Goal: Task Accomplishment & Management: Use online tool/utility

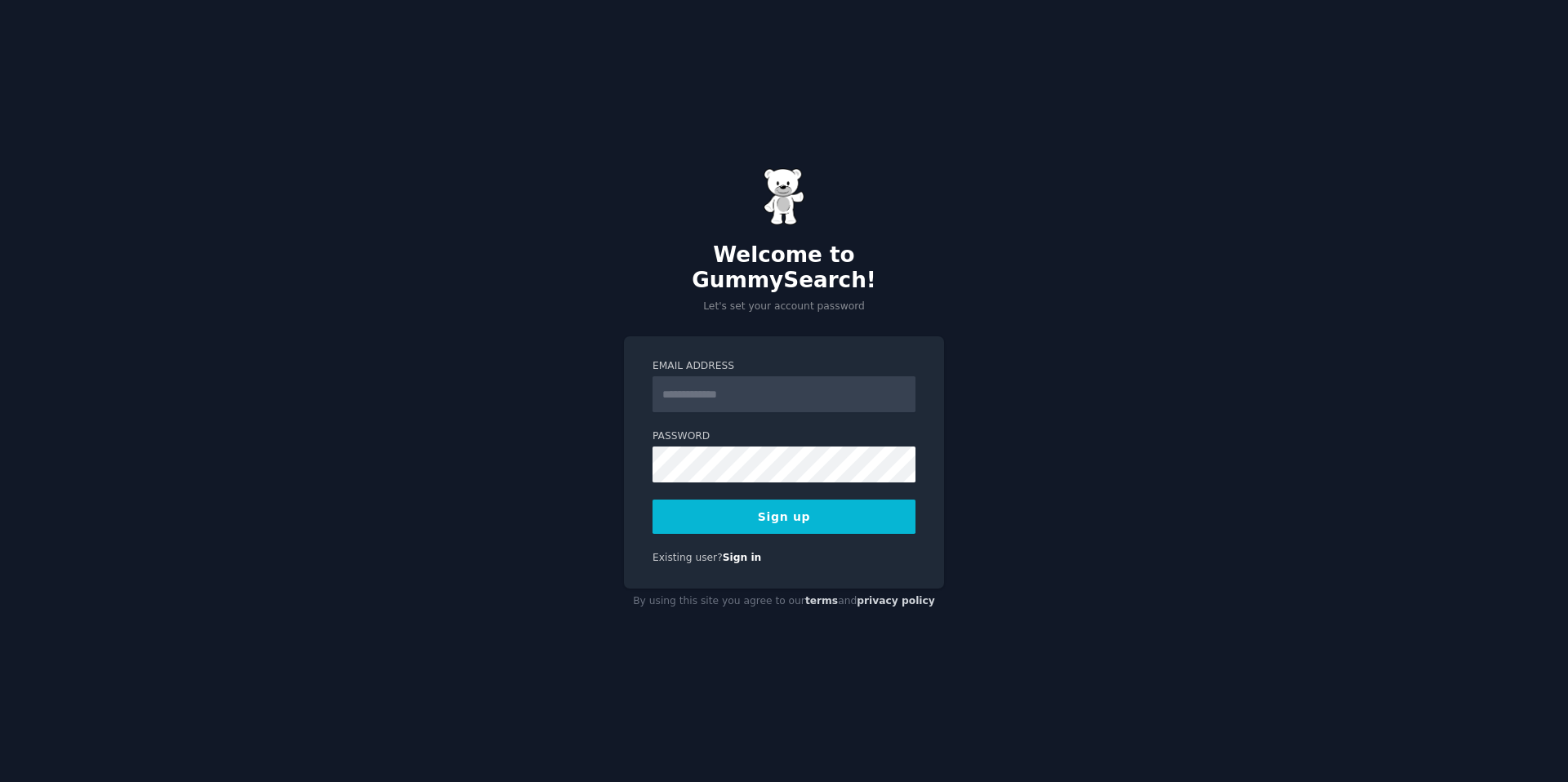
click at [687, 387] on input "Email Address" at bounding box center [783, 394] width 263 height 36
type input "**********"
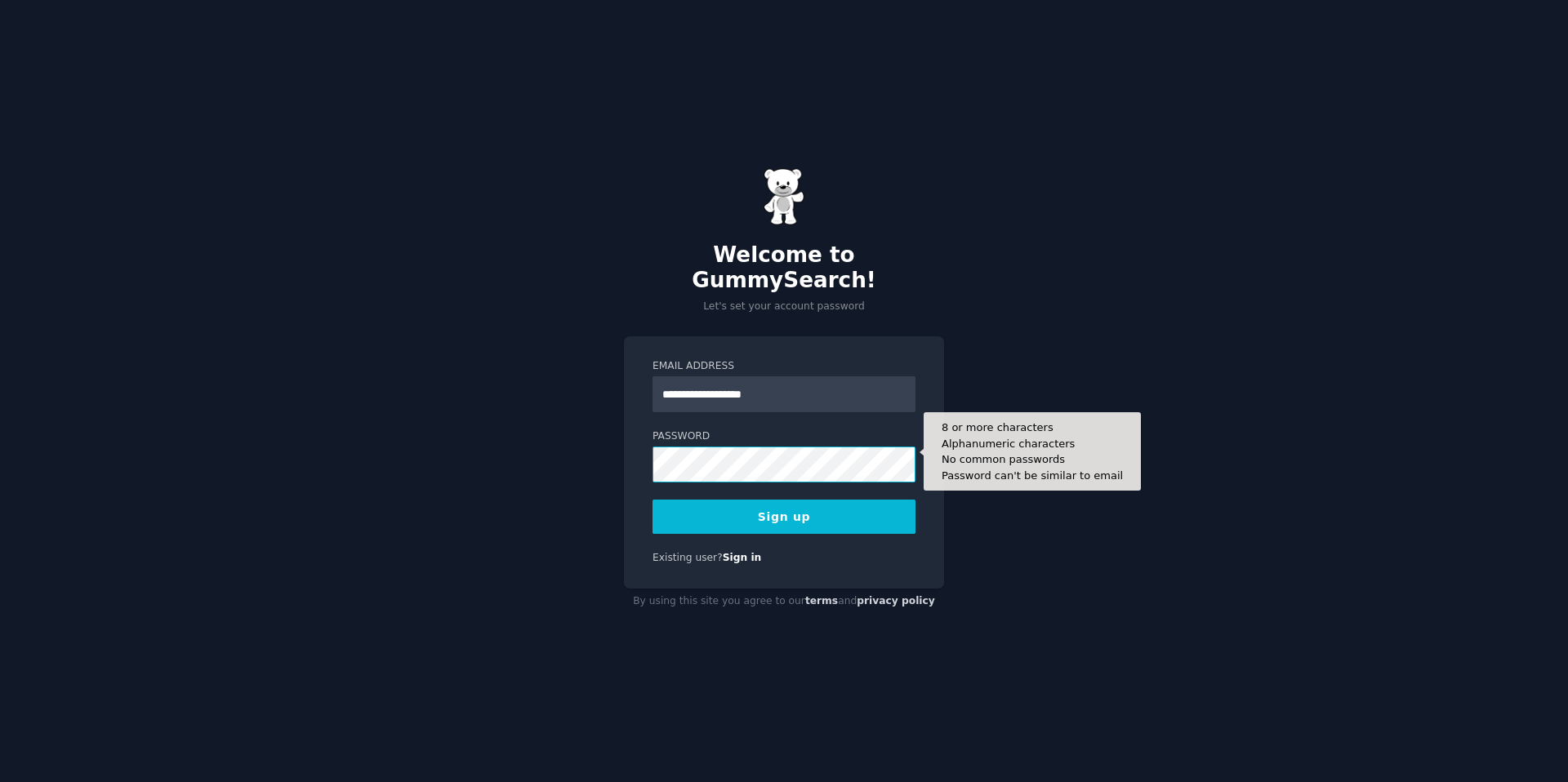
click at [652, 500] on button "Sign up" at bounding box center [783, 516] width 263 height 34
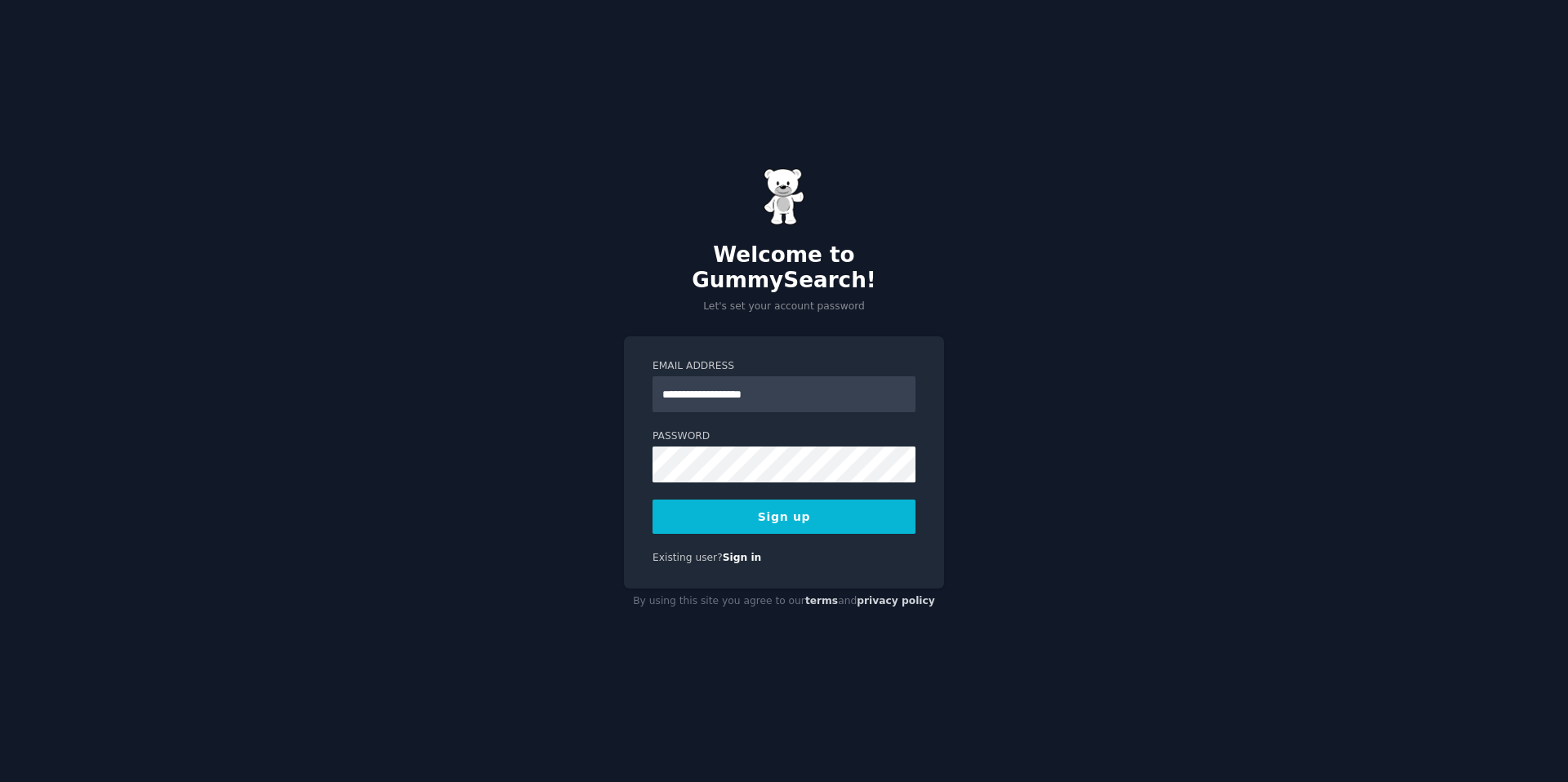
click at [808, 502] on button "Sign up" at bounding box center [783, 516] width 263 height 34
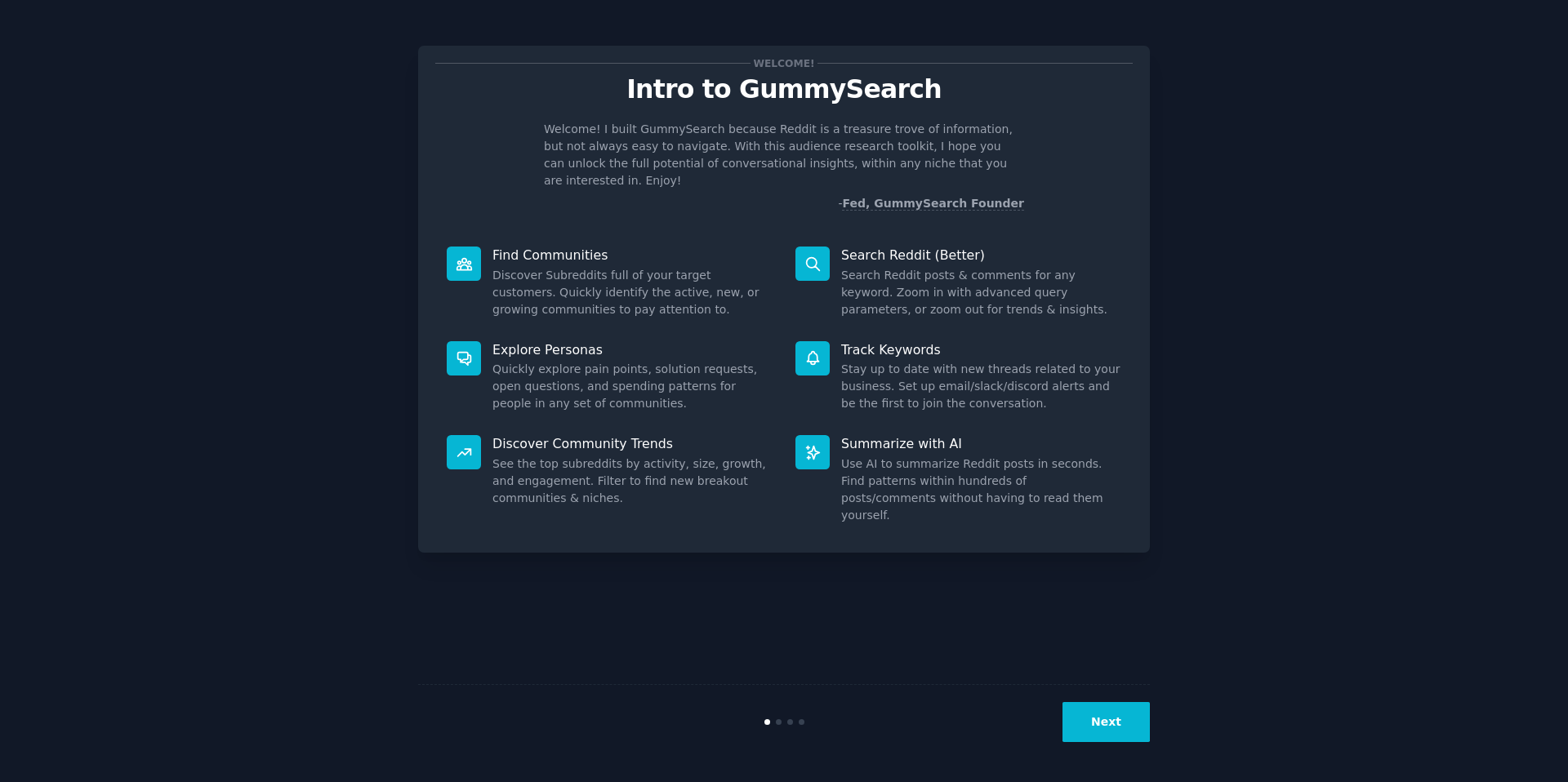
click at [1093, 702] on button "Next" at bounding box center [1106, 722] width 87 height 40
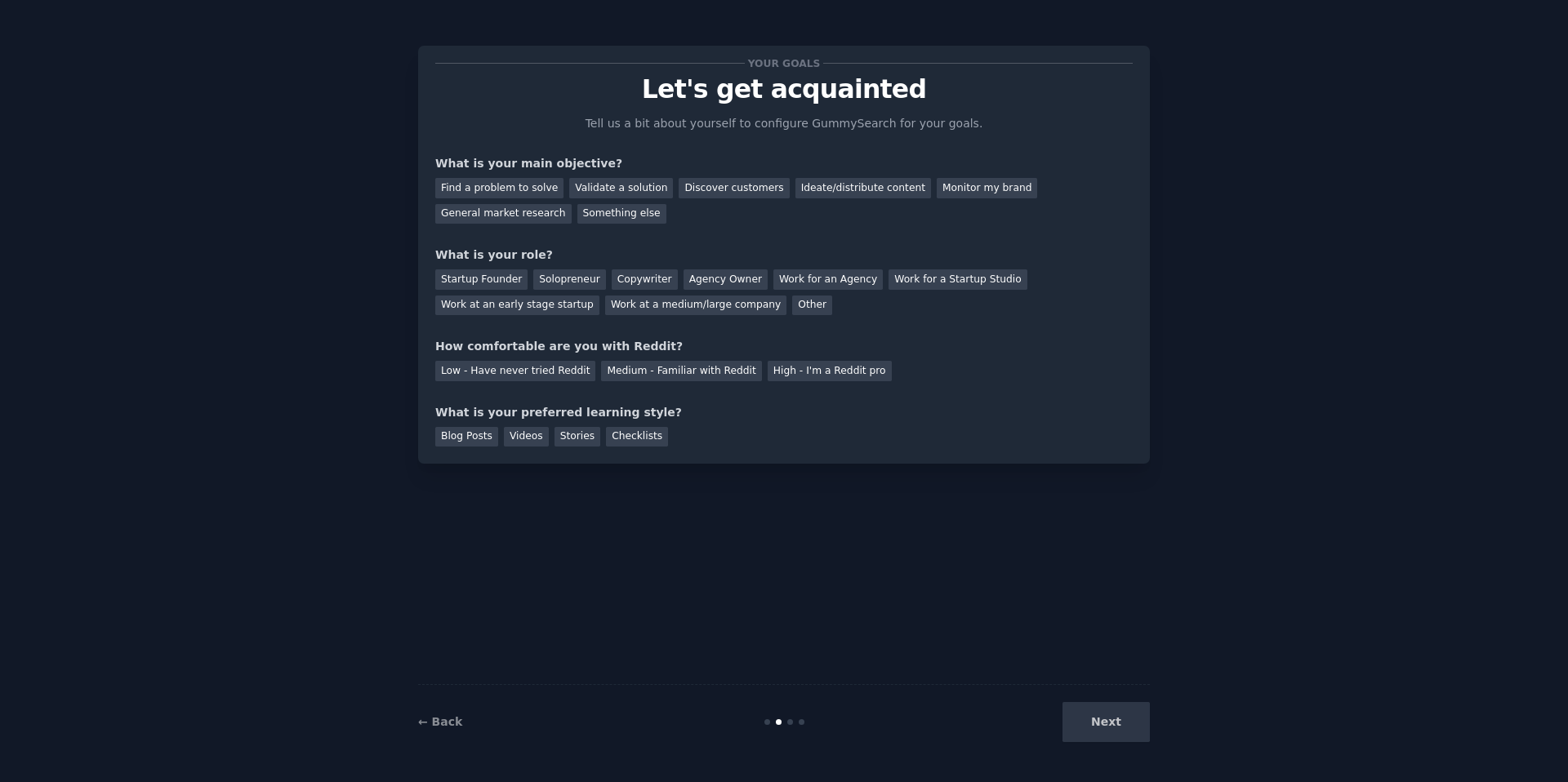
click at [1094, 708] on div "Next" at bounding box center [1027, 722] width 244 height 40
click at [502, 190] on div "Find a problem to solve" at bounding box center [499, 188] width 128 height 20
click at [614, 186] on div "Validate a solution" at bounding box center [621, 188] width 104 height 20
click at [529, 187] on div "Find a problem to solve" at bounding box center [499, 188] width 128 height 20
click at [578, 279] on div "Solopreneur" at bounding box center [569, 279] width 72 height 20
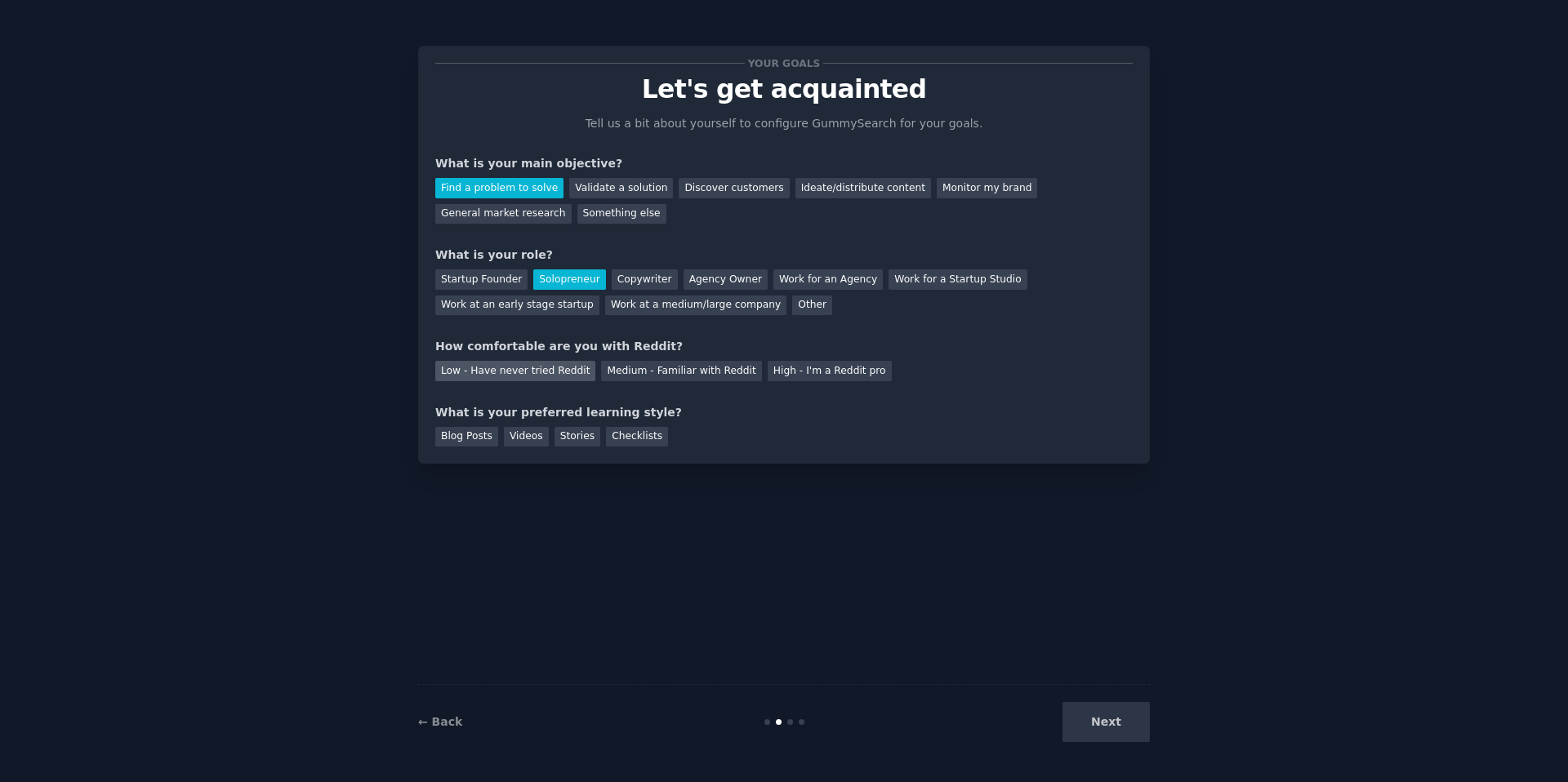
click at [540, 368] on div "Low - Have never tried Reddit" at bounding box center [515, 370] width 160 height 20
click at [472, 441] on div "Blog Posts" at bounding box center [467, 437] width 63 height 20
click at [521, 437] on div "Videos" at bounding box center [525, 437] width 45 height 20
drag, startPoint x: 481, startPoint y: 440, endPoint x: 593, endPoint y: 499, distance: 126.6
click at [482, 440] on div "Blog Posts" at bounding box center [467, 437] width 63 height 20
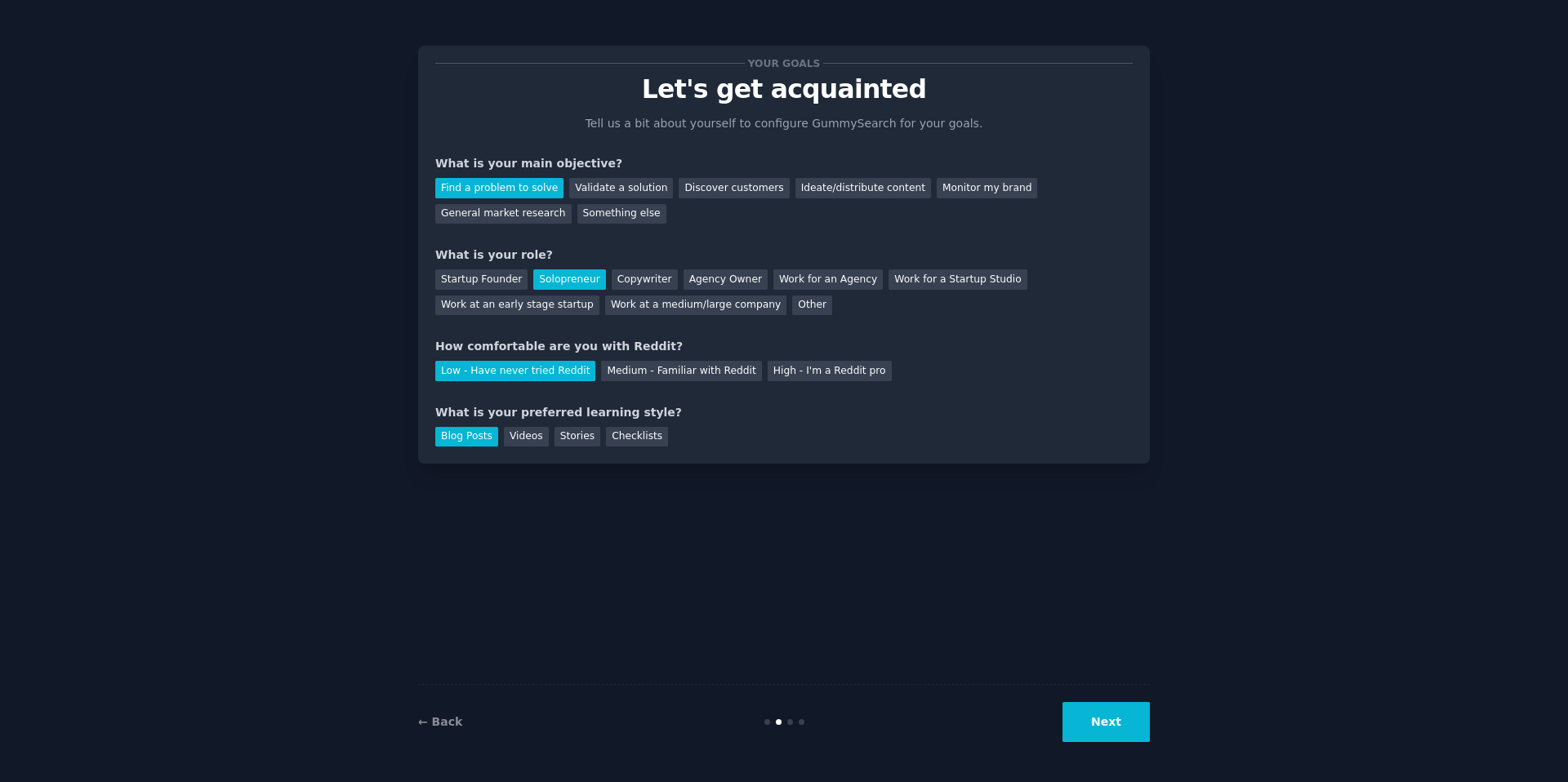
click at [1097, 702] on button "Next" at bounding box center [1106, 722] width 87 height 40
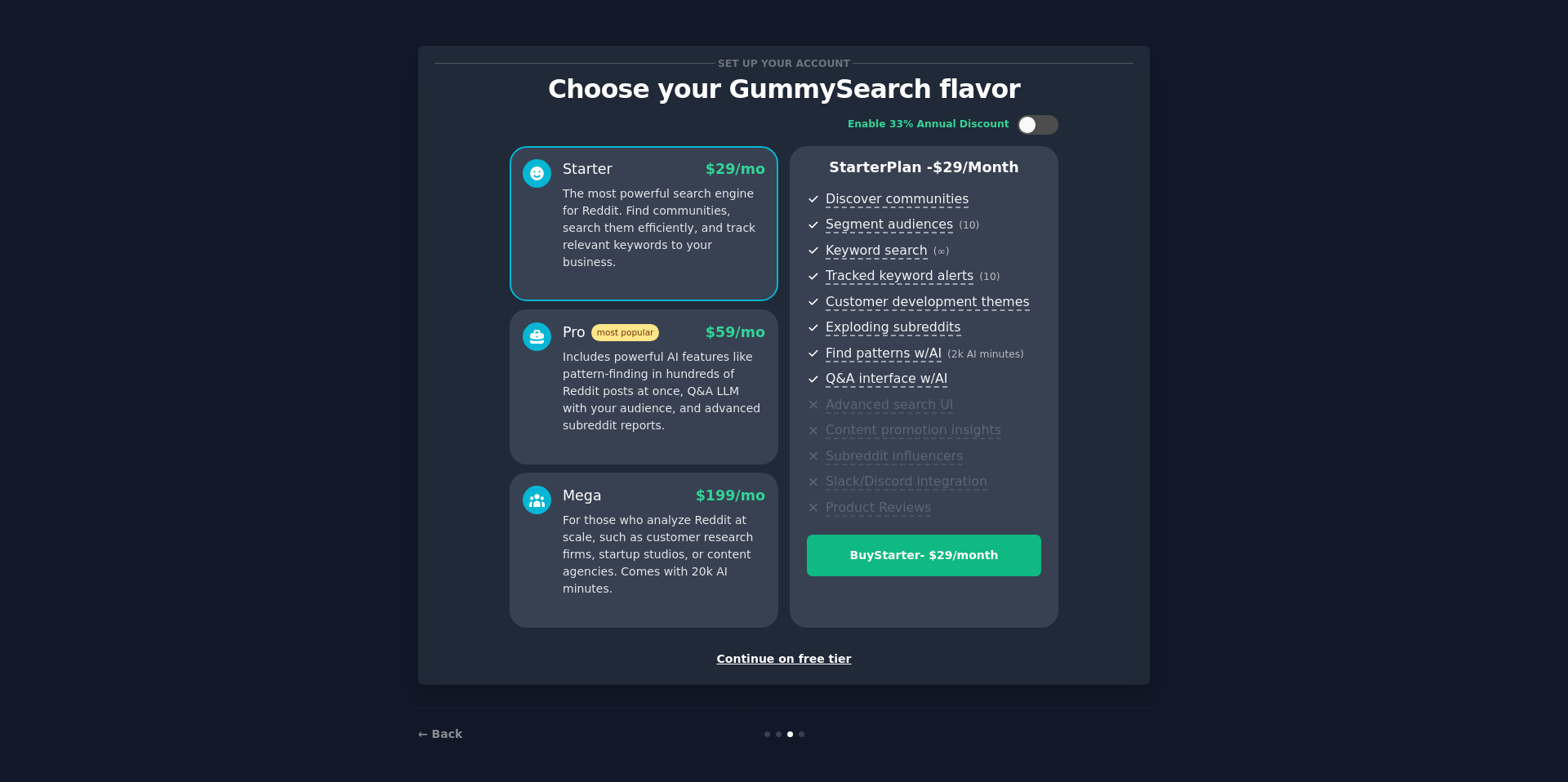
click at [808, 657] on div "Continue on free tier" at bounding box center [784, 660] width 697 height 17
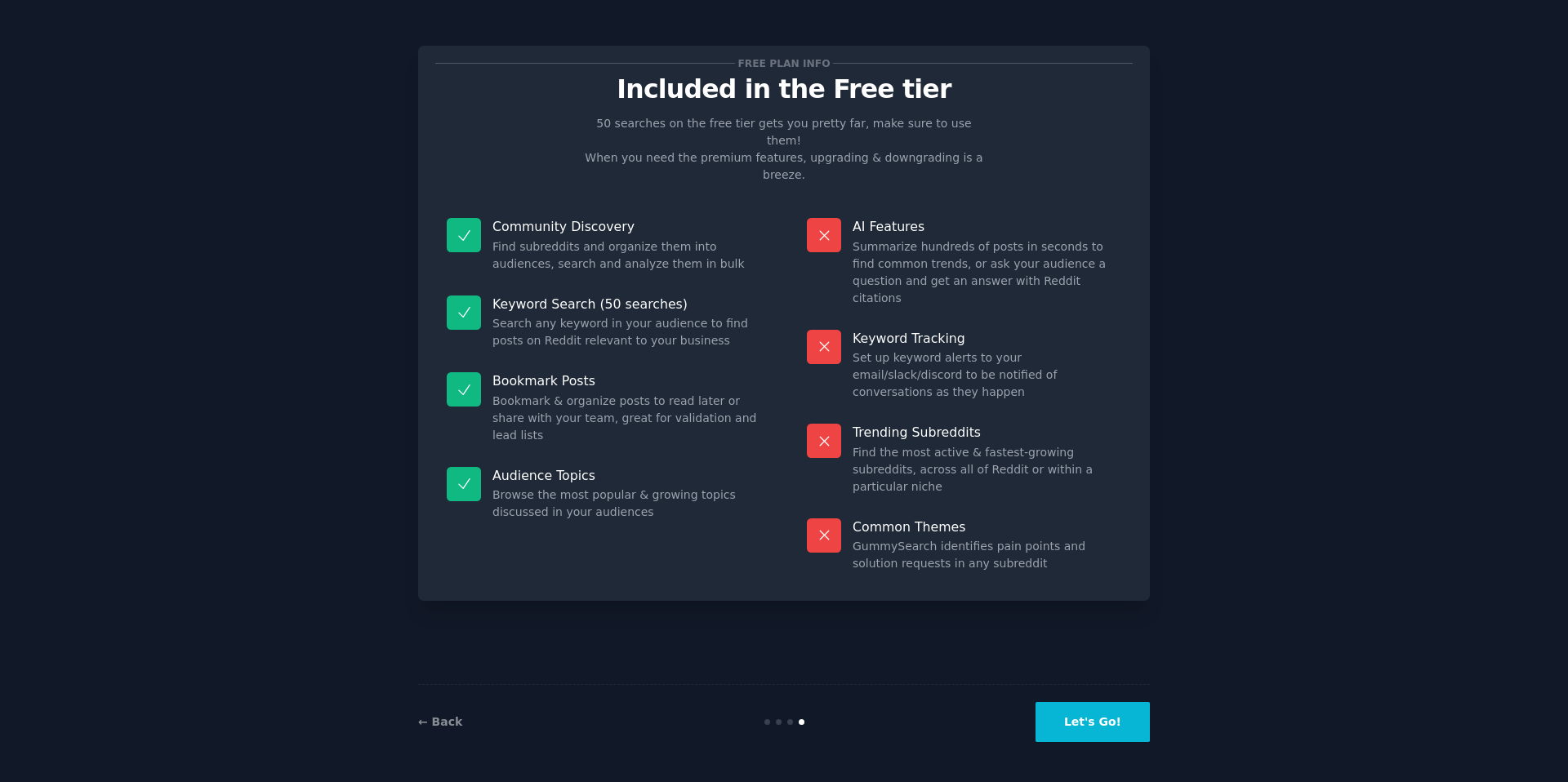
click at [1111, 726] on button "Let's Go!" at bounding box center [1093, 722] width 114 height 40
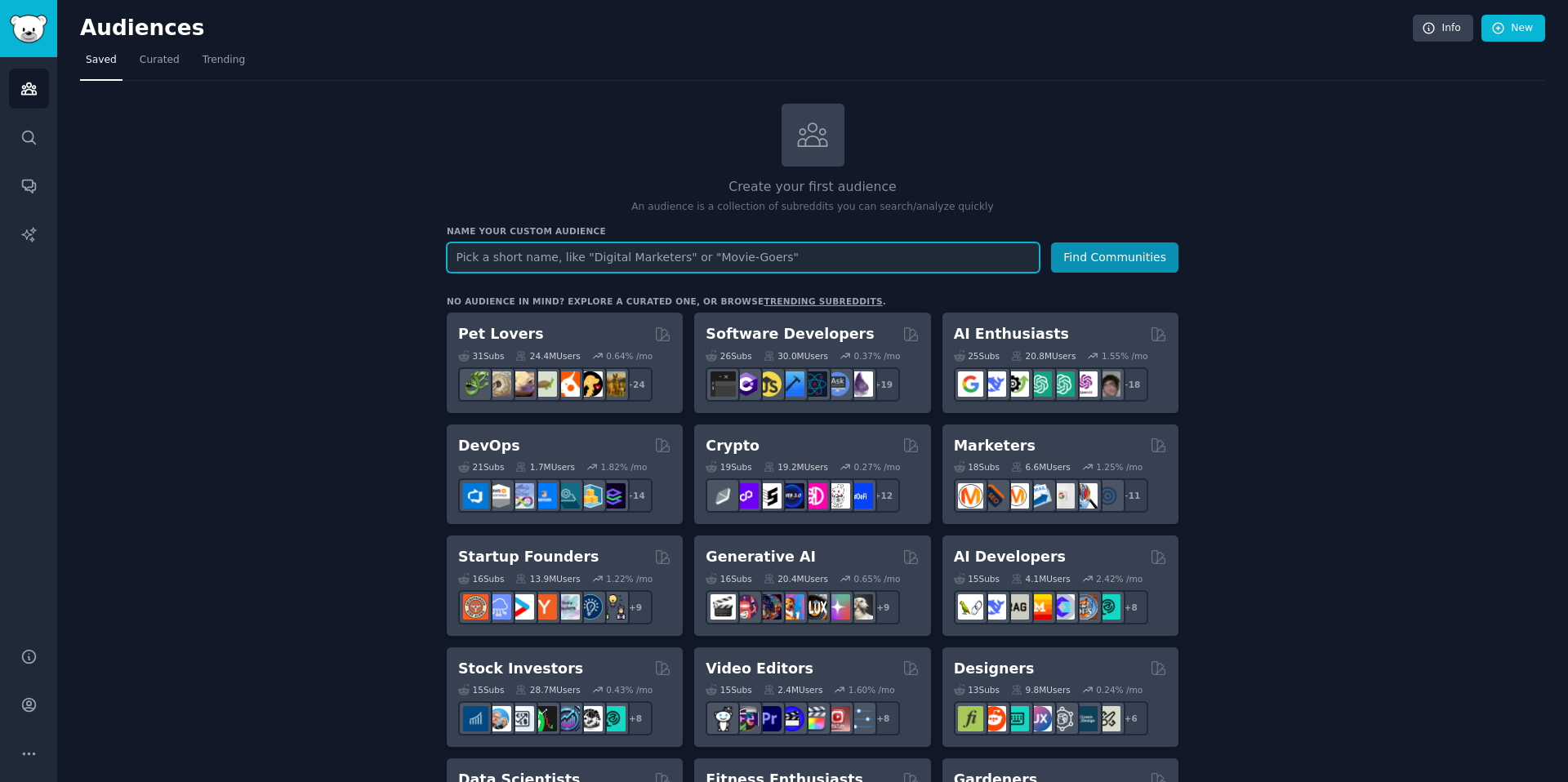
click at [711, 264] on input "text" at bounding box center [743, 257] width 593 height 31
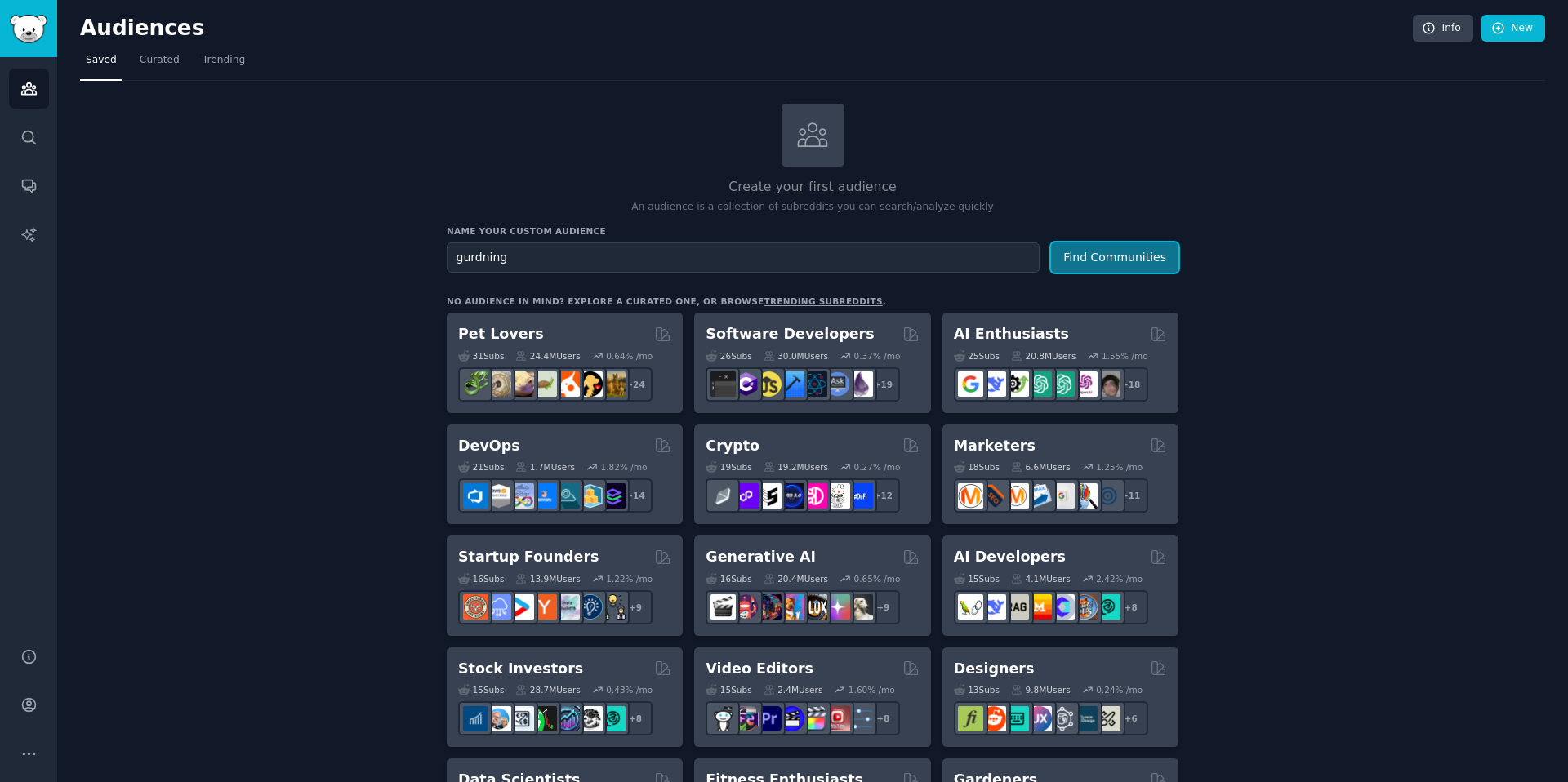
click at [1117, 257] on button "Find Communities" at bounding box center [1114, 257] width 128 height 31
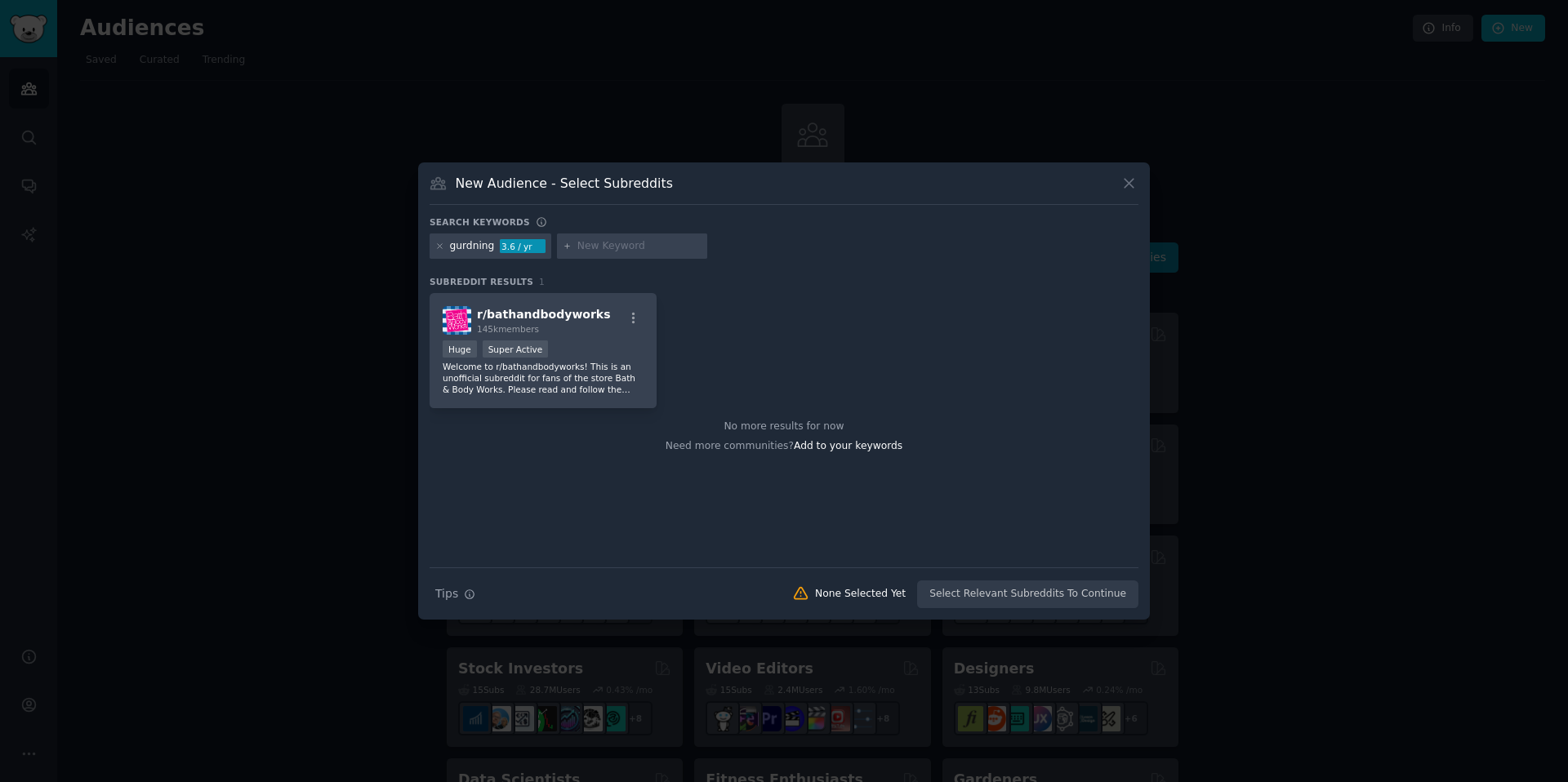
click at [1121, 180] on icon at bounding box center [1129, 183] width 17 height 17
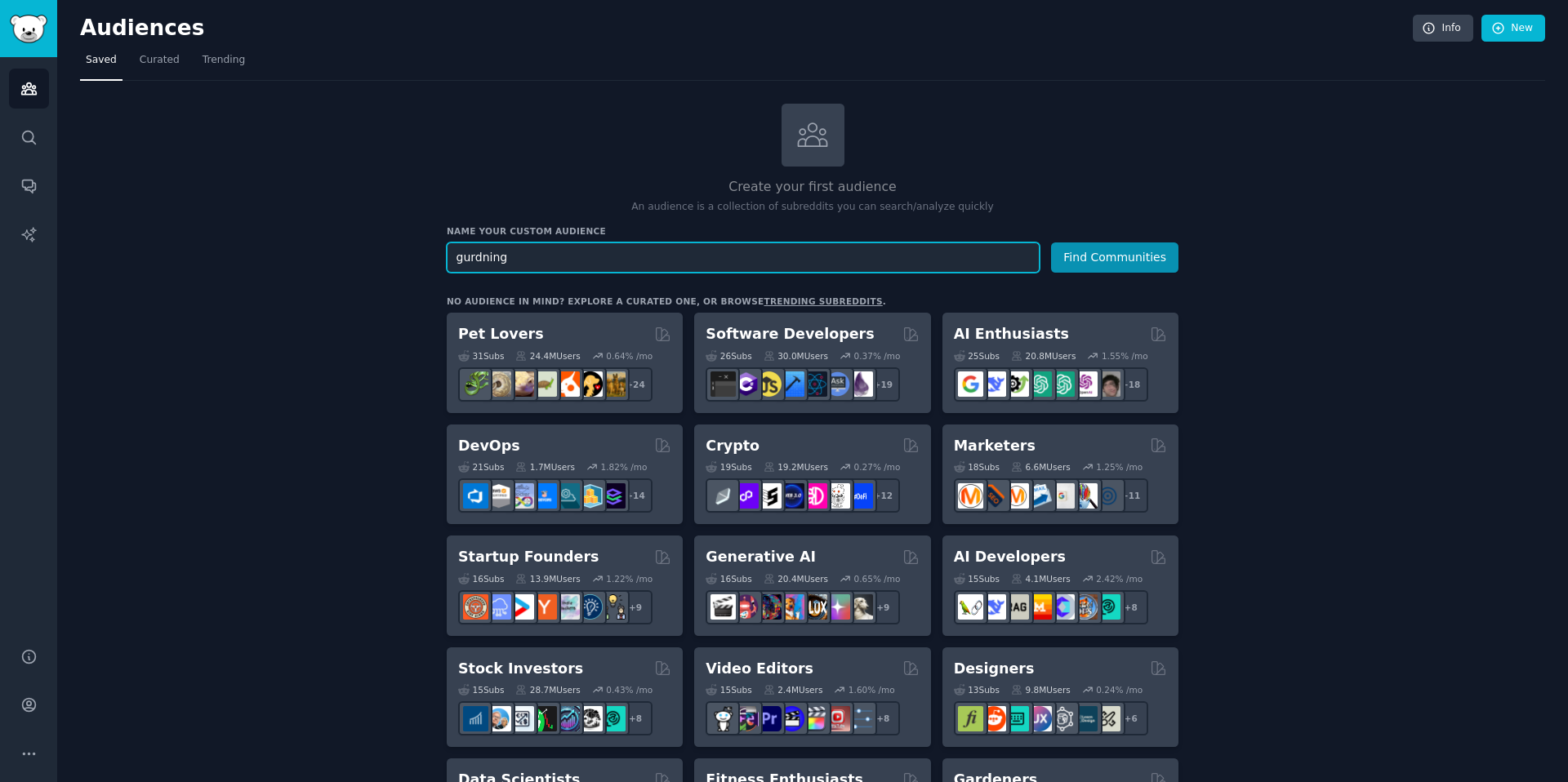
drag, startPoint x: 653, startPoint y: 263, endPoint x: 449, endPoint y: 258, distance: 204.1
click at [449, 258] on input "gurdning" at bounding box center [743, 257] width 593 height 31
paste input "Looking for"
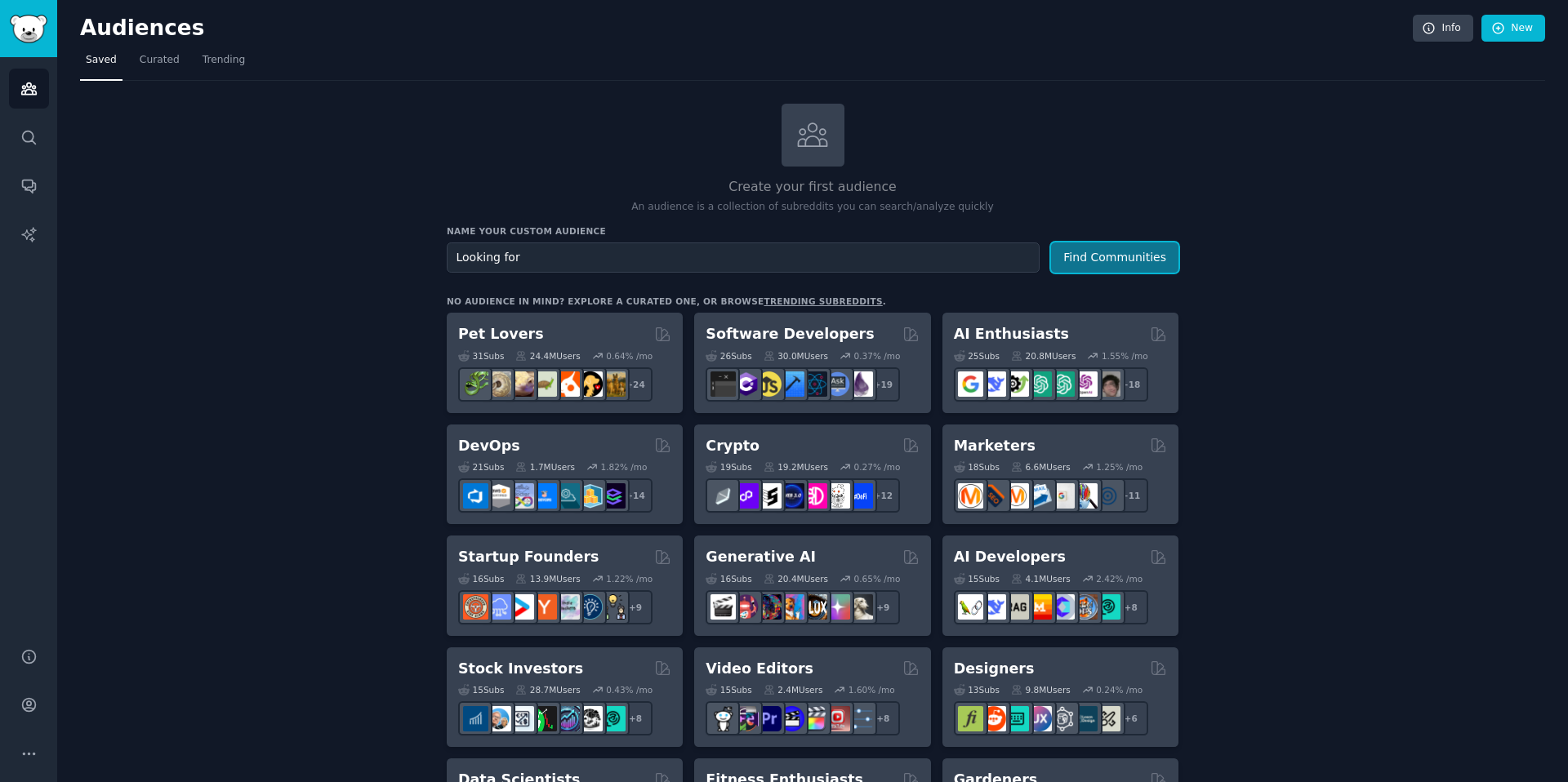
click at [1097, 254] on button "Find Communities" at bounding box center [1114, 257] width 128 height 31
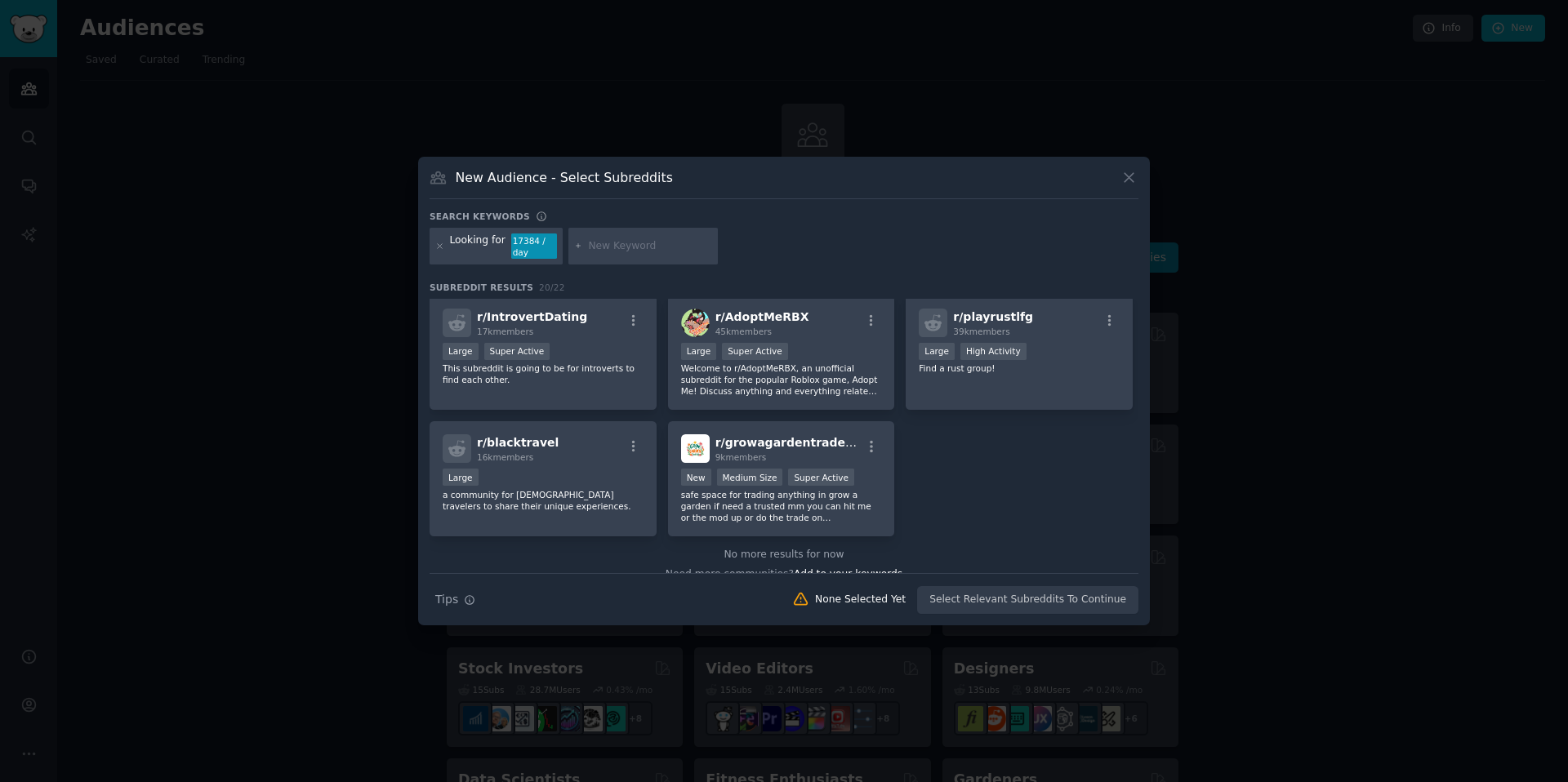
scroll to position [643, 0]
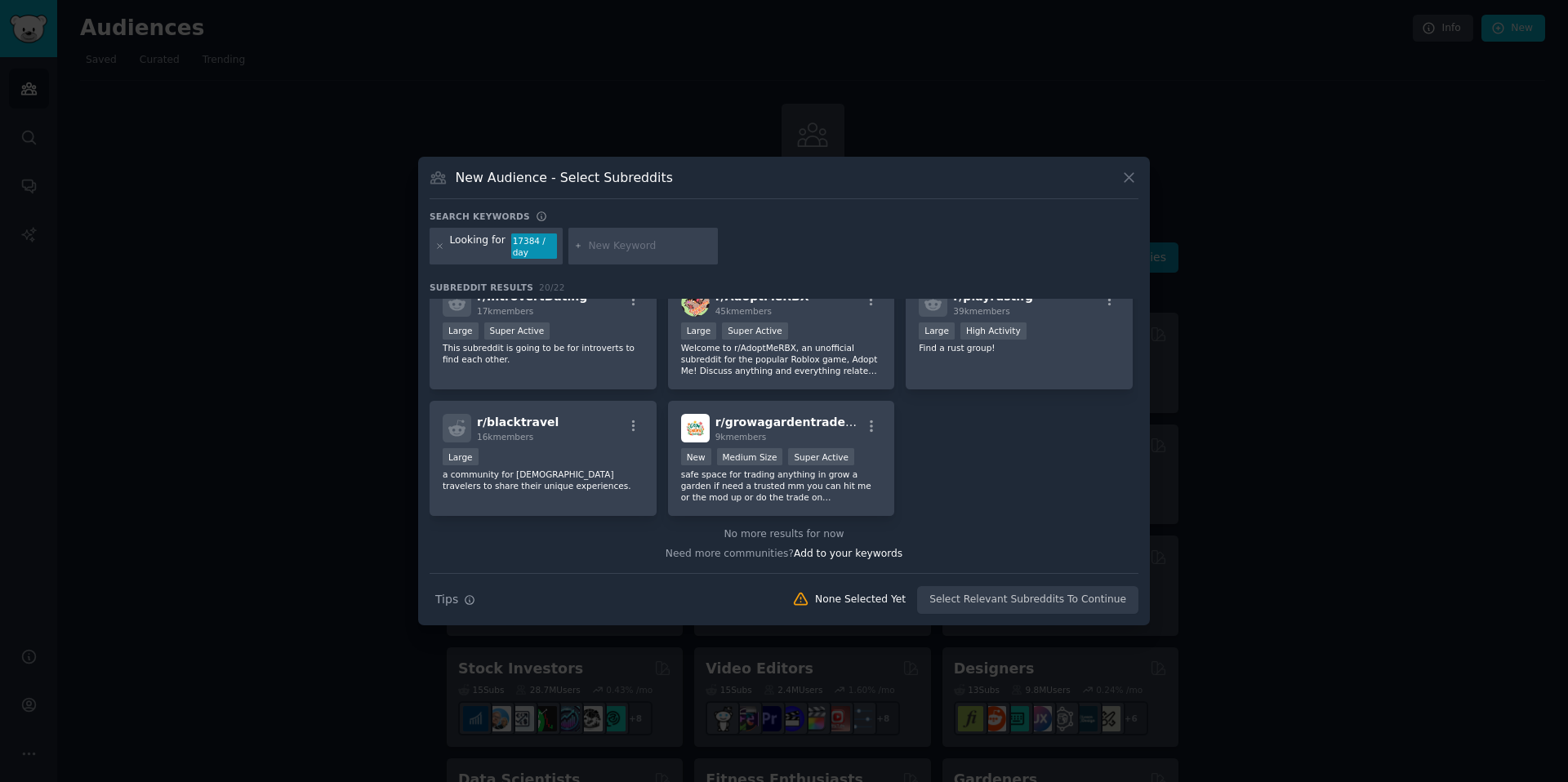
click at [1123, 185] on button at bounding box center [1128, 176] width 18 height 18
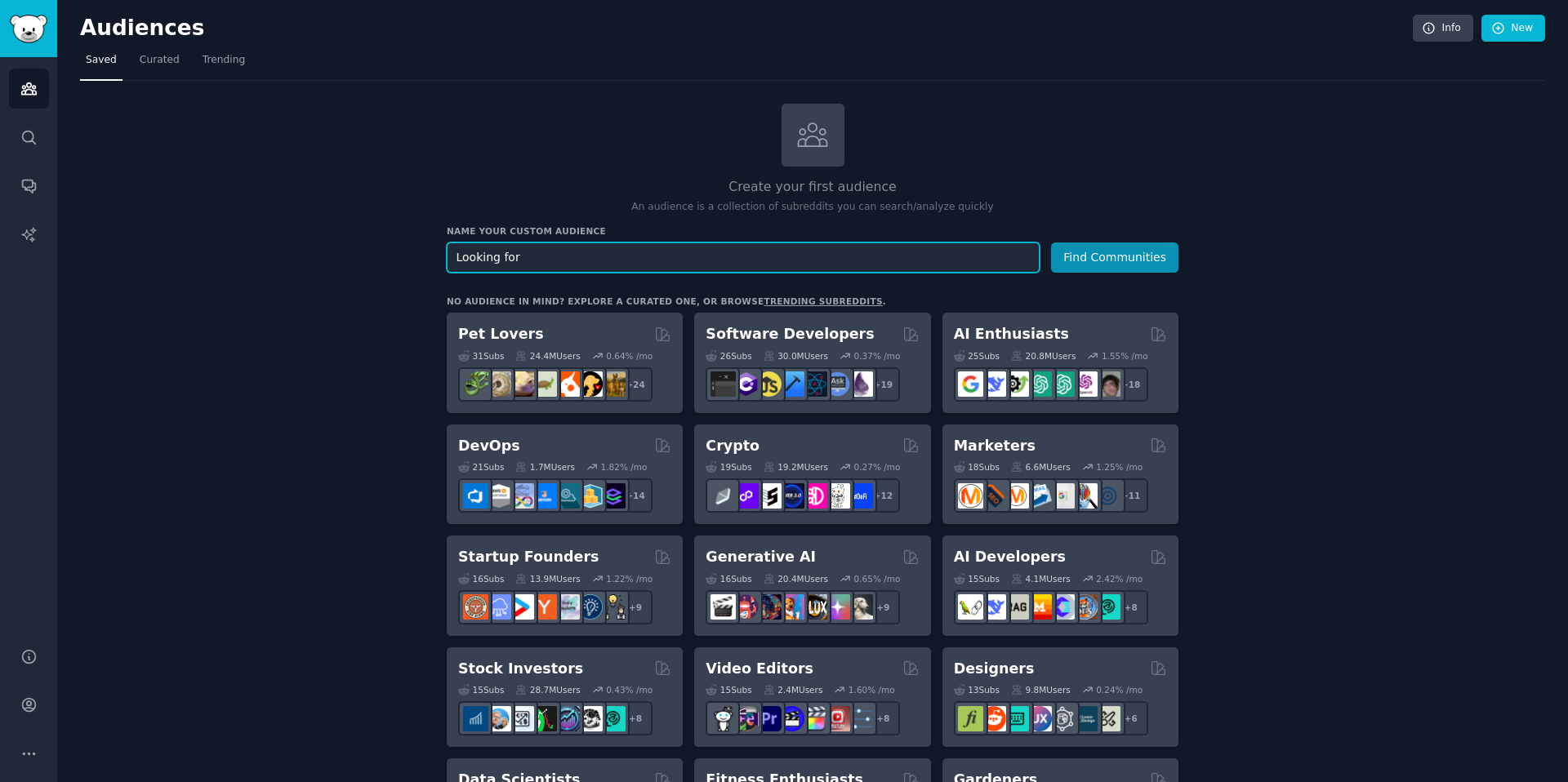
drag, startPoint x: 593, startPoint y: 244, endPoint x: 583, endPoint y: 246, distance: 10.2
click at [586, 246] on input "Looking for" at bounding box center [743, 257] width 593 height 31
drag, startPoint x: 552, startPoint y: 260, endPoint x: 417, endPoint y: 260, distance: 135.0
click at [1051, 242] on button "Find Communities" at bounding box center [1114, 257] width 128 height 31
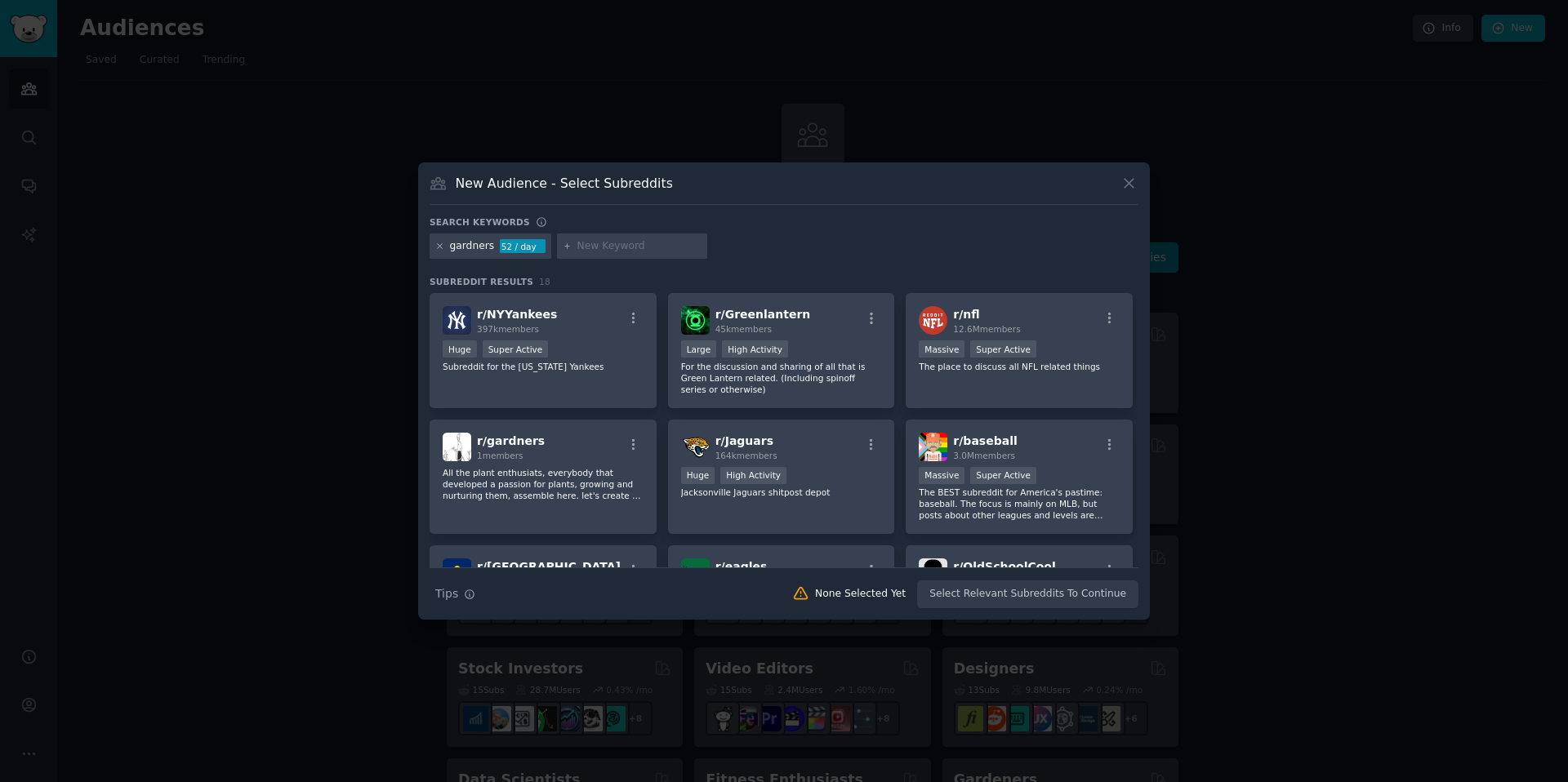
click at [441, 250] on icon at bounding box center [440, 246] width 9 height 9
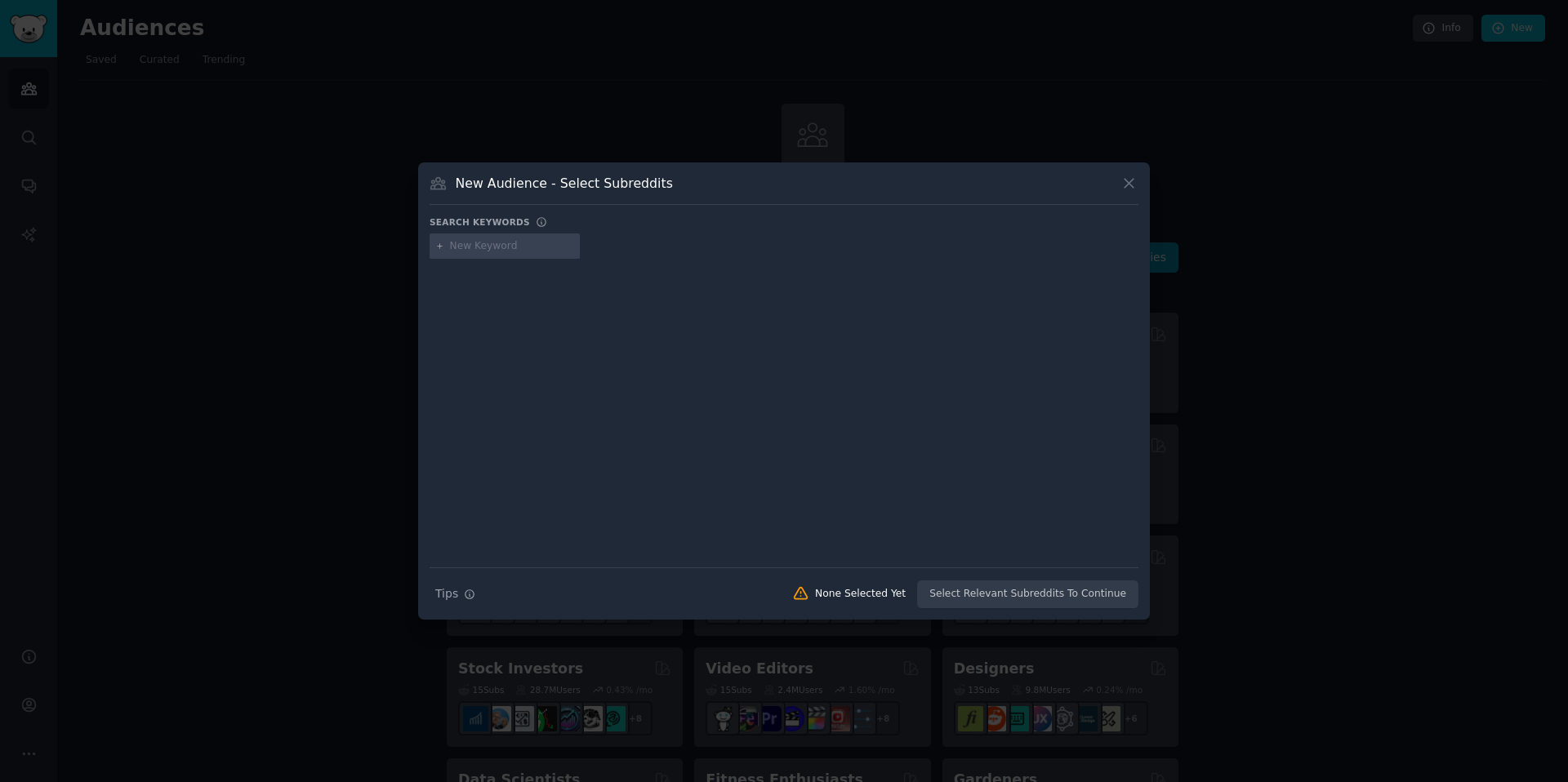
click at [499, 247] on input "text" at bounding box center [512, 246] width 124 height 15
click at [1123, 188] on icon at bounding box center [1129, 183] width 17 height 17
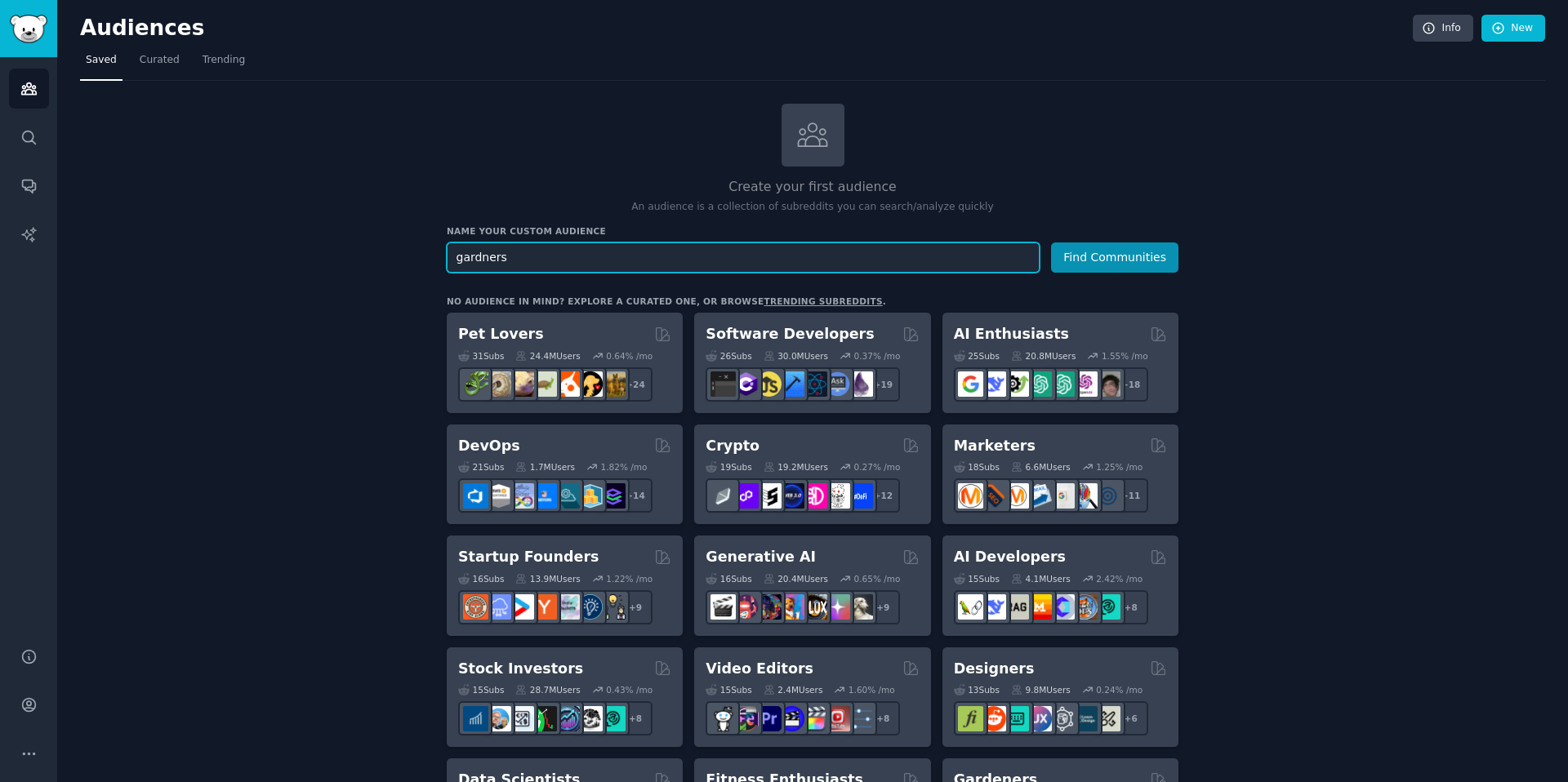
drag, startPoint x: 669, startPoint y: 255, endPoint x: 426, endPoint y: 257, distance: 243.0
type input "pets"
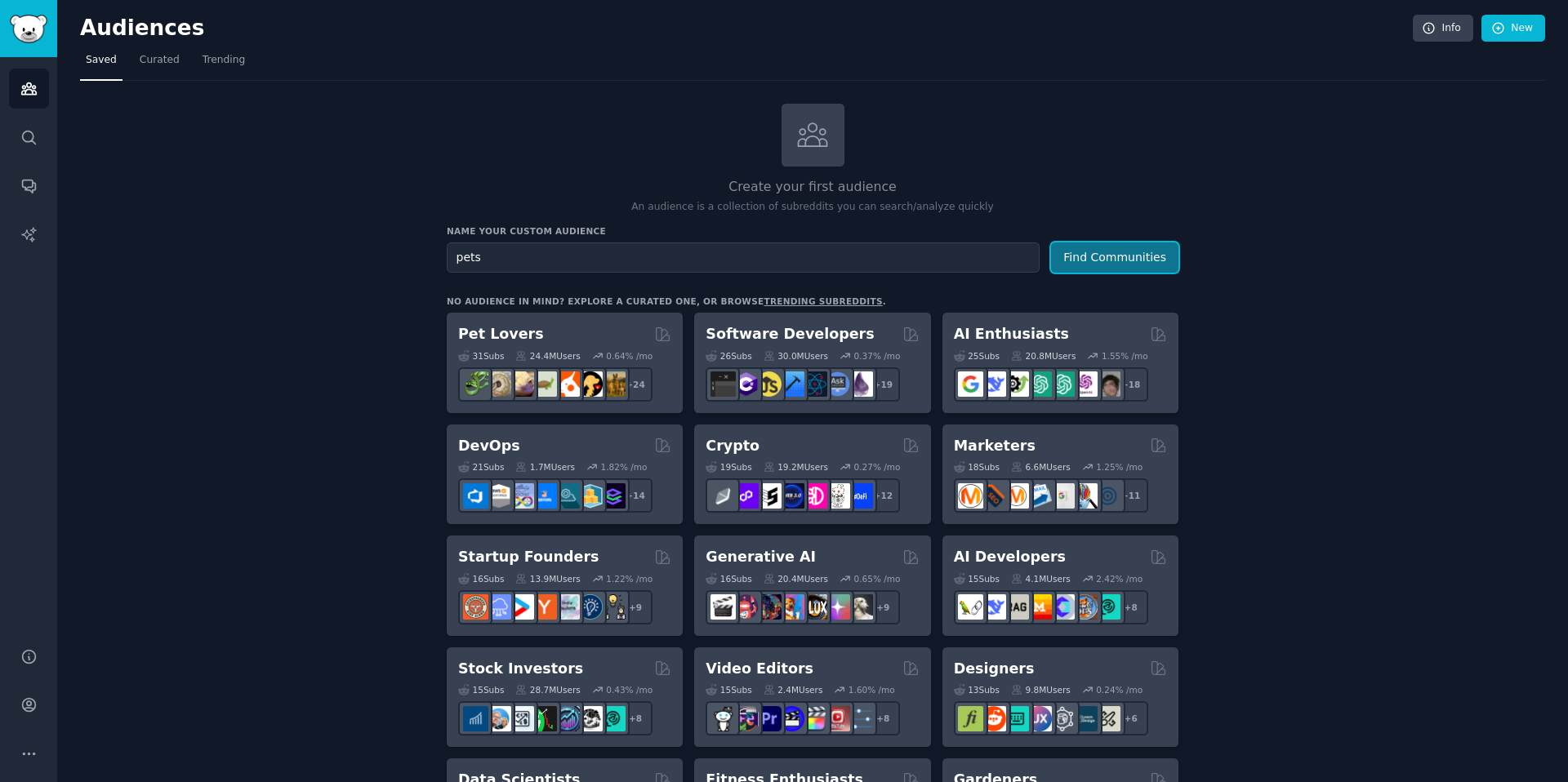
click at [1100, 253] on button "Find Communities" at bounding box center [1114, 257] width 128 height 31
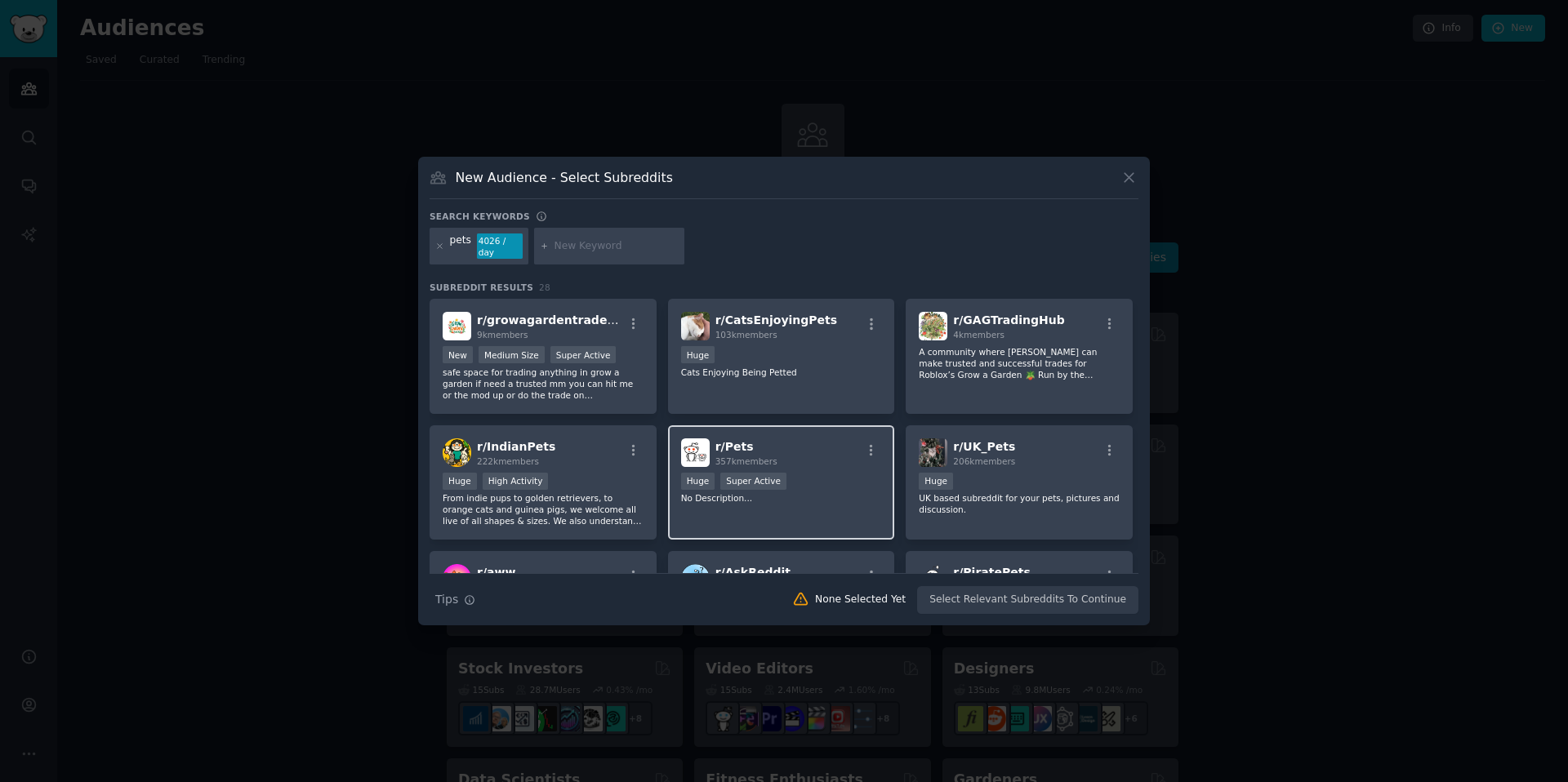
click at [827, 460] on div "r/ Pets 357k members" at bounding box center [781, 453] width 201 height 29
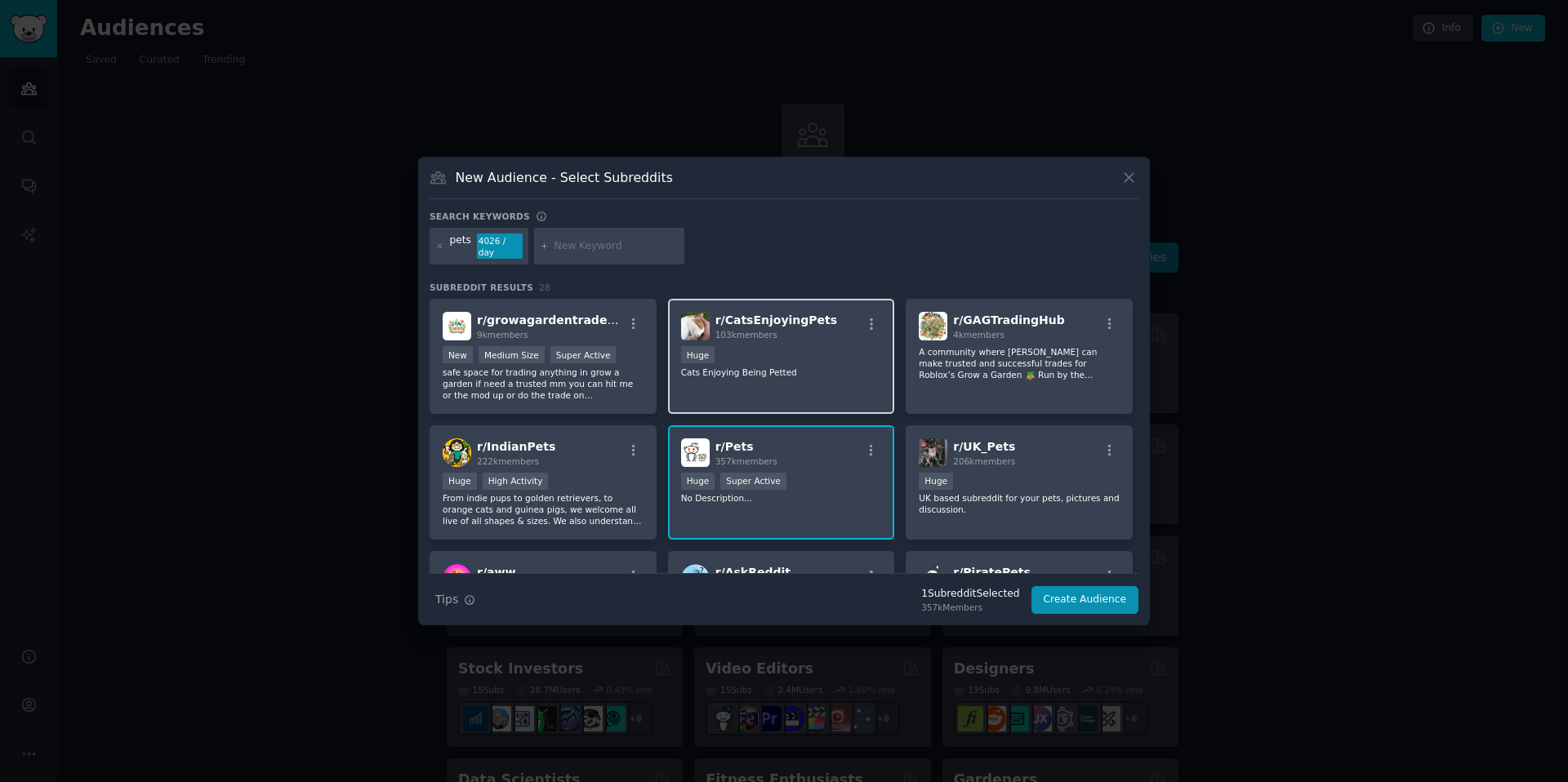
click at [808, 389] on div "r/ CatsEnjoyingPets 103k members Huge Cats Enjoying Being Petted" at bounding box center [781, 356] width 227 height 115
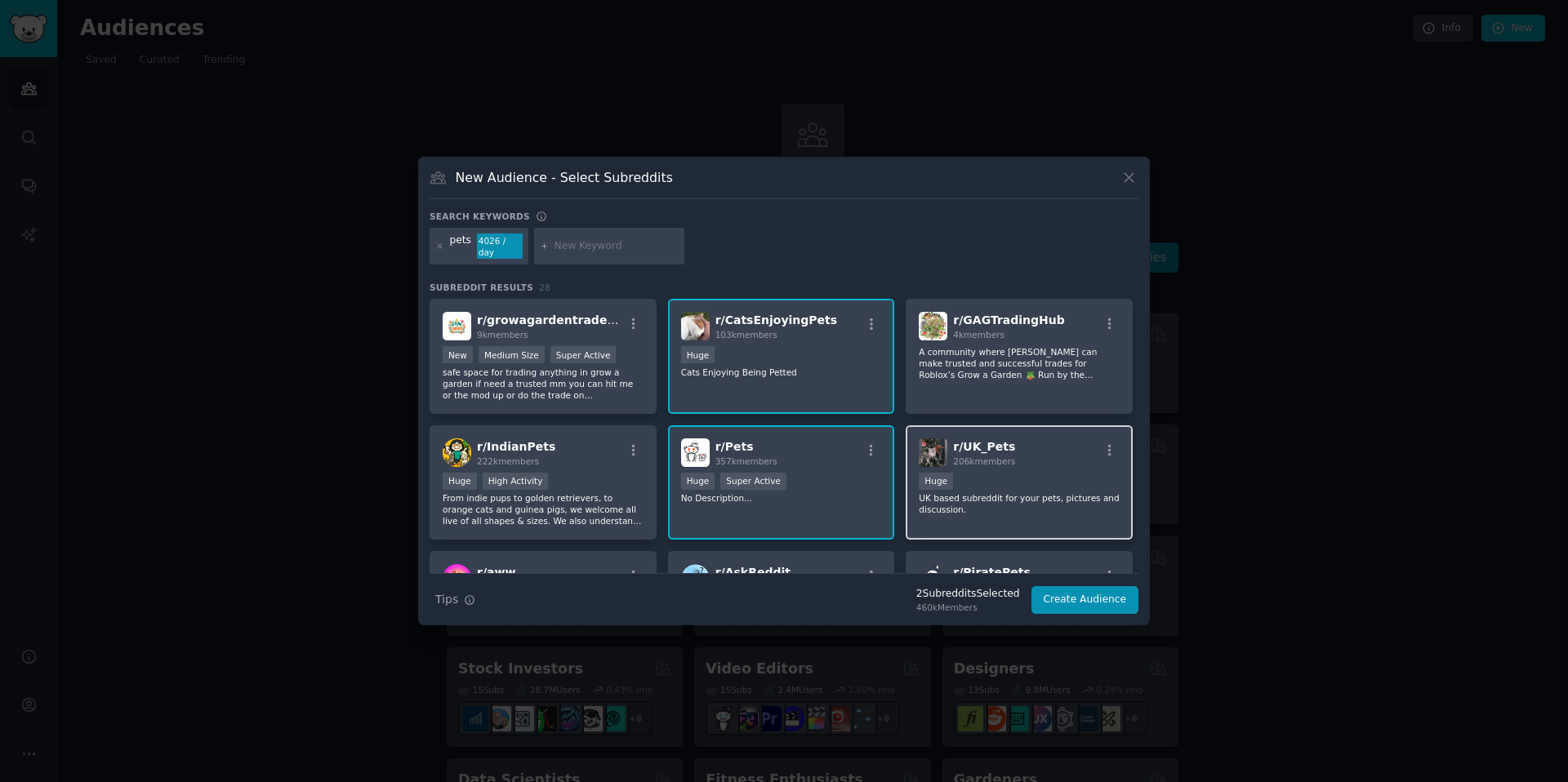
click at [1013, 460] on div "r/ UK_Pets 206k members" at bounding box center [1019, 453] width 201 height 29
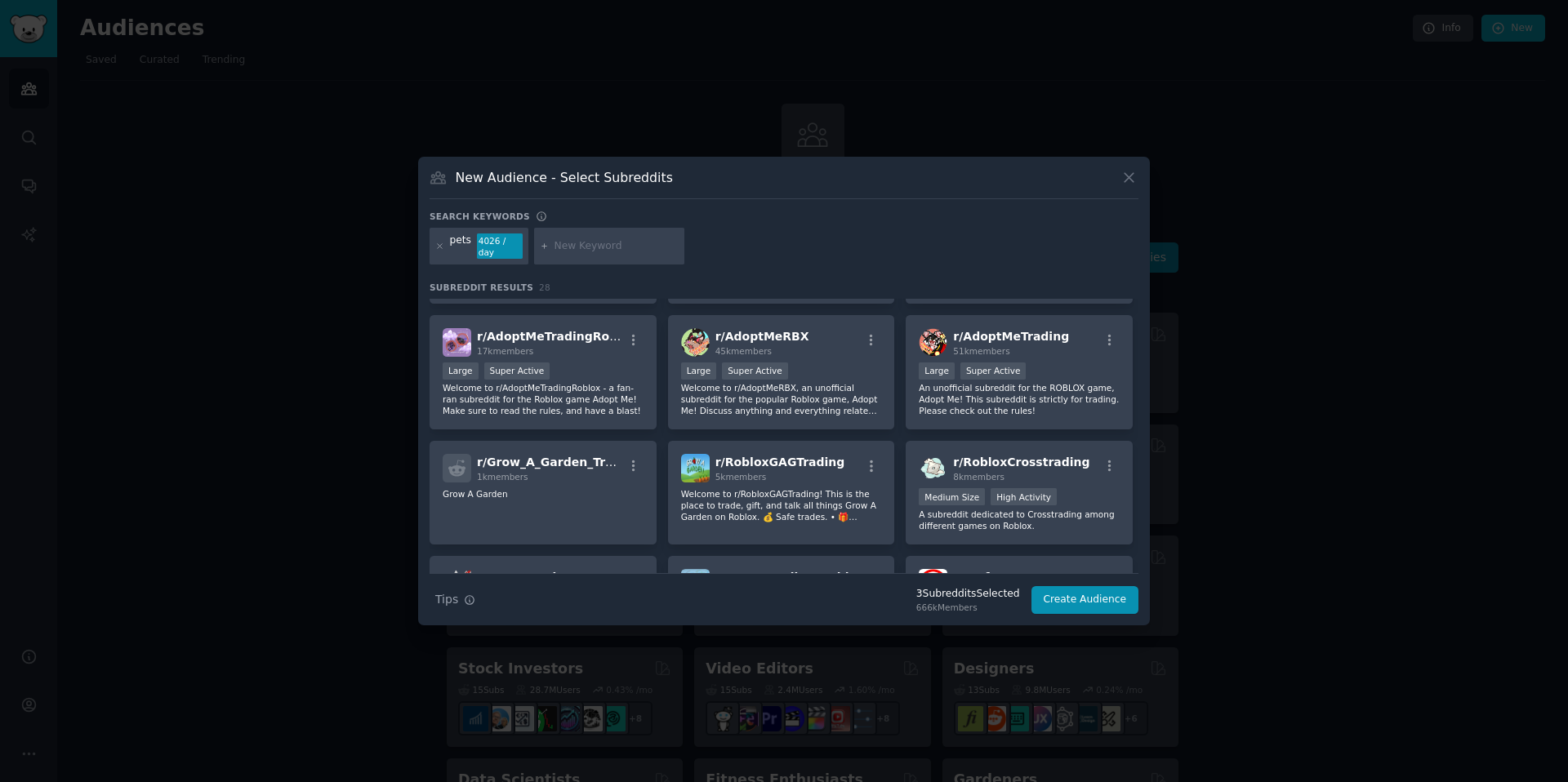
scroll to position [619, 0]
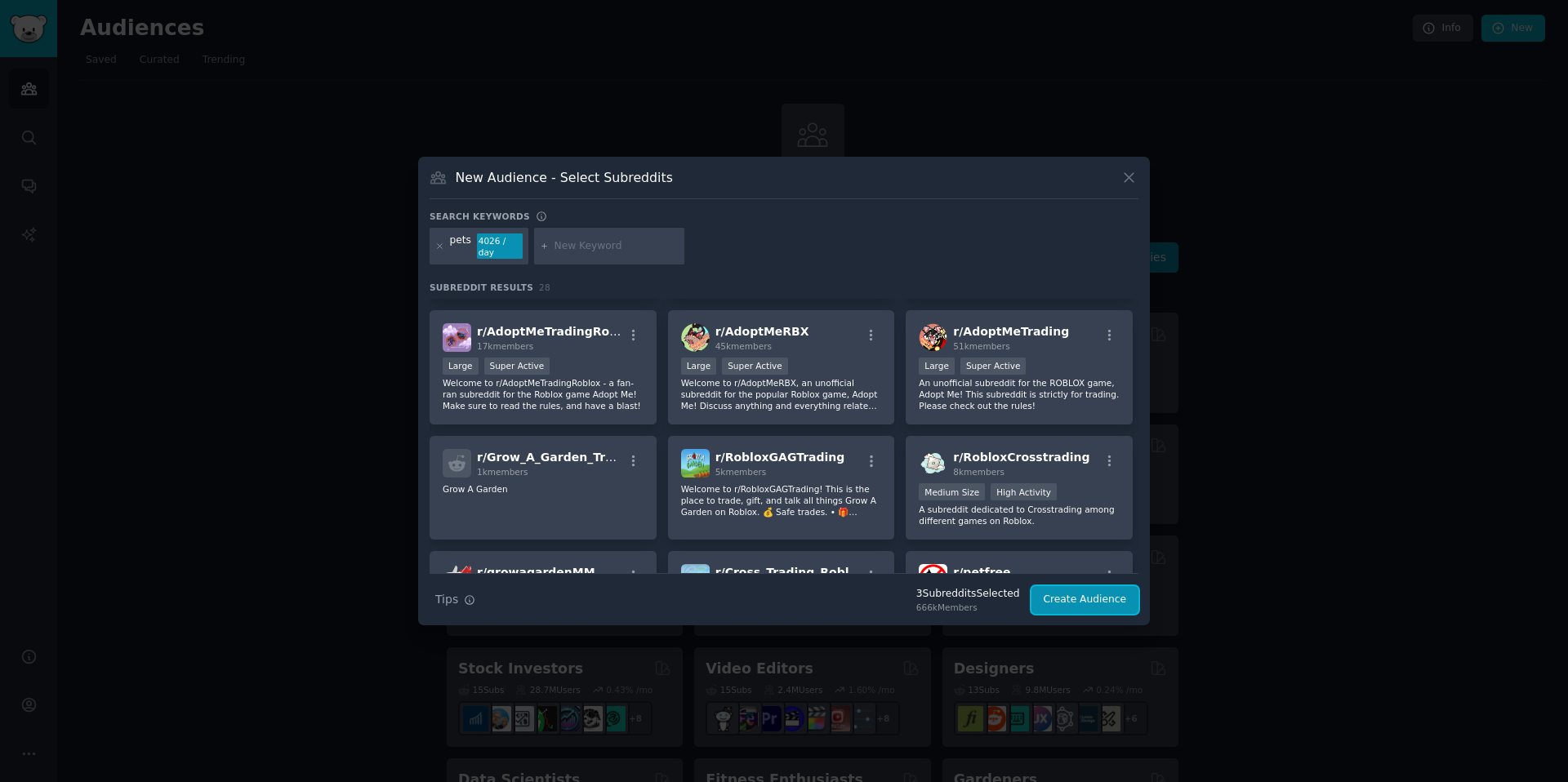
click at [1059, 592] on button "Create Audience" at bounding box center [1085, 600] width 108 height 28
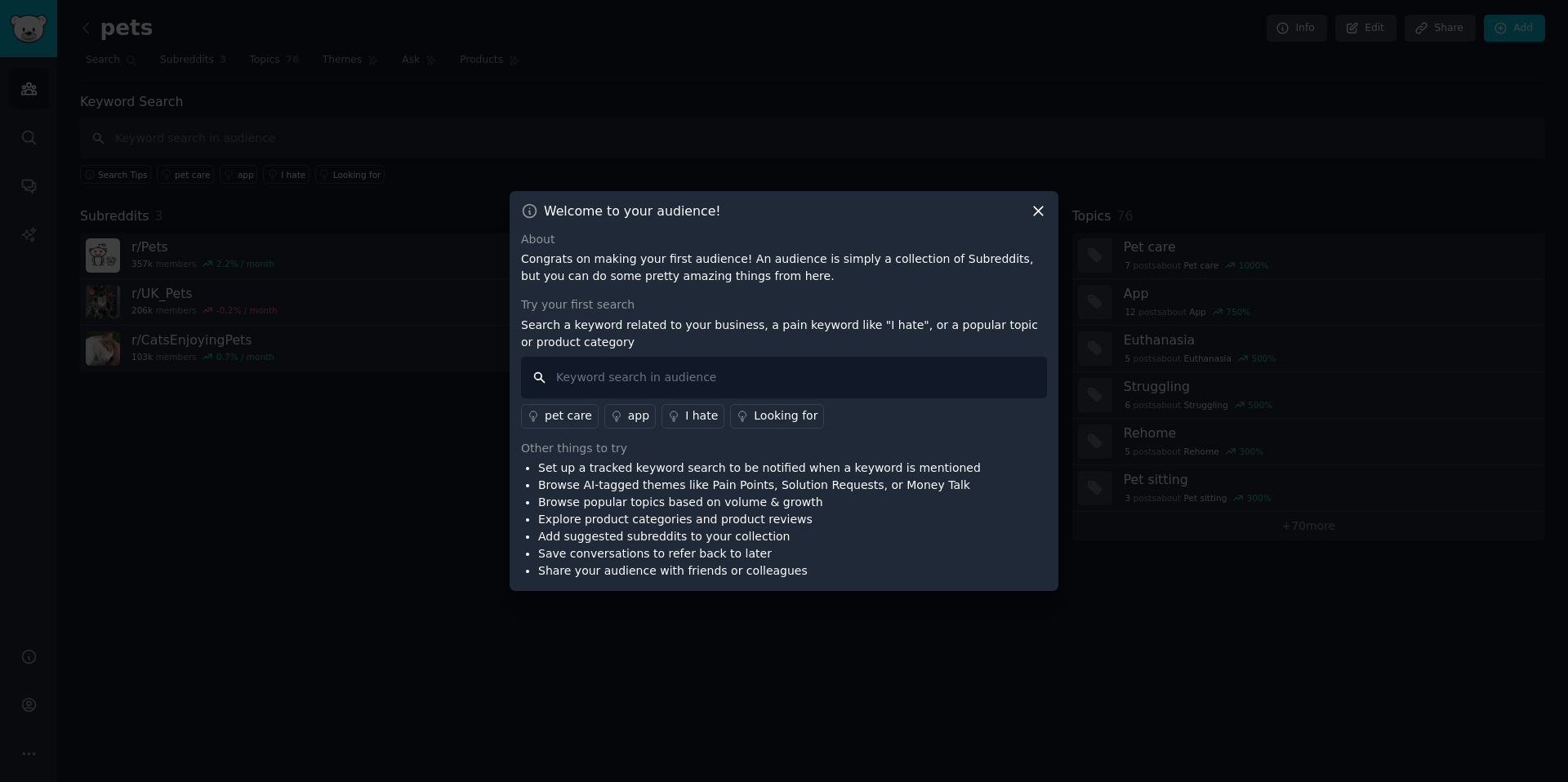
click at [706, 379] on input "text" at bounding box center [784, 377] width 526 height 42
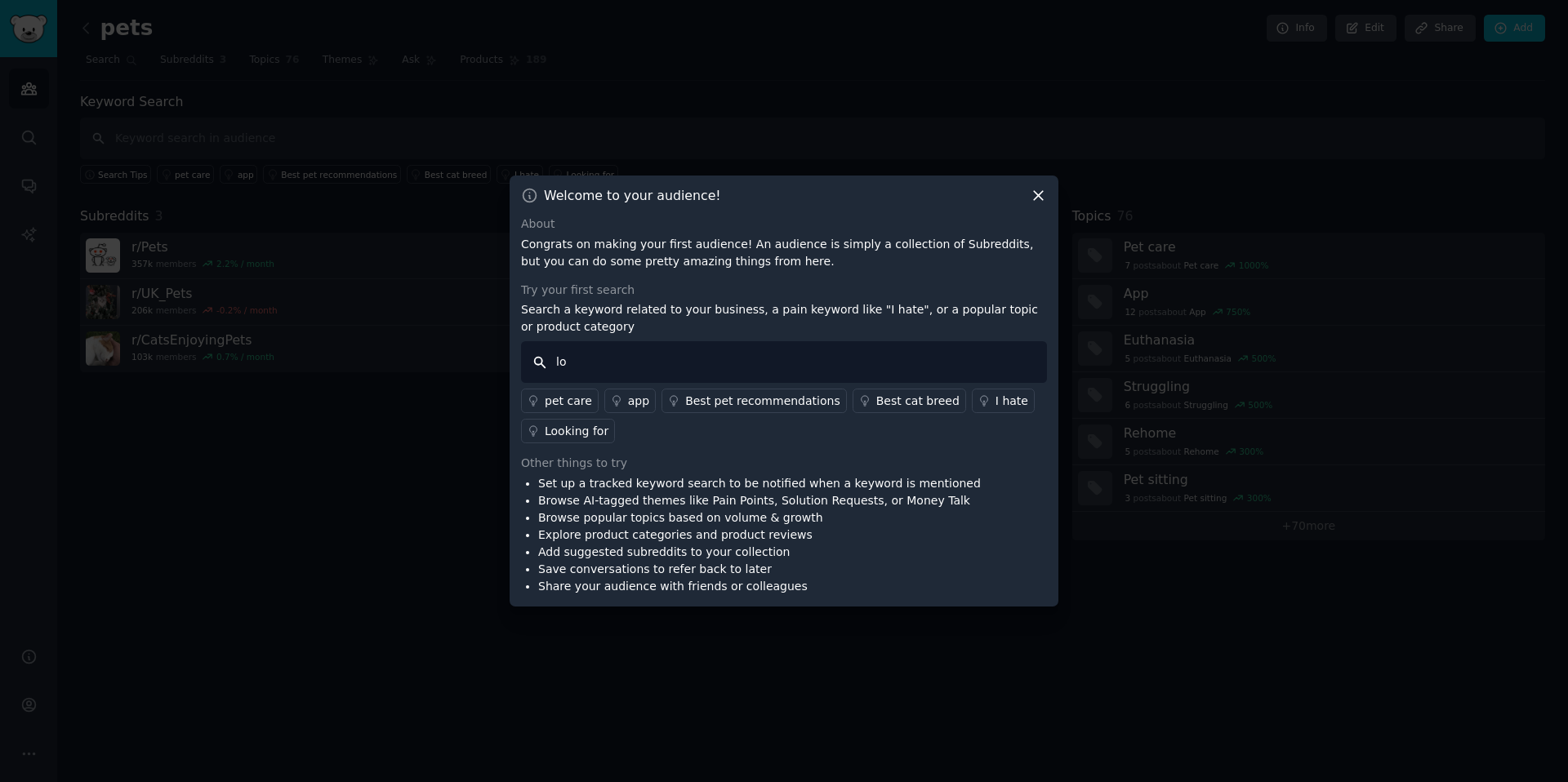
type input "l"
click at [631, 403] on div "app" at bounding box center [638, 401] width 21 height 17
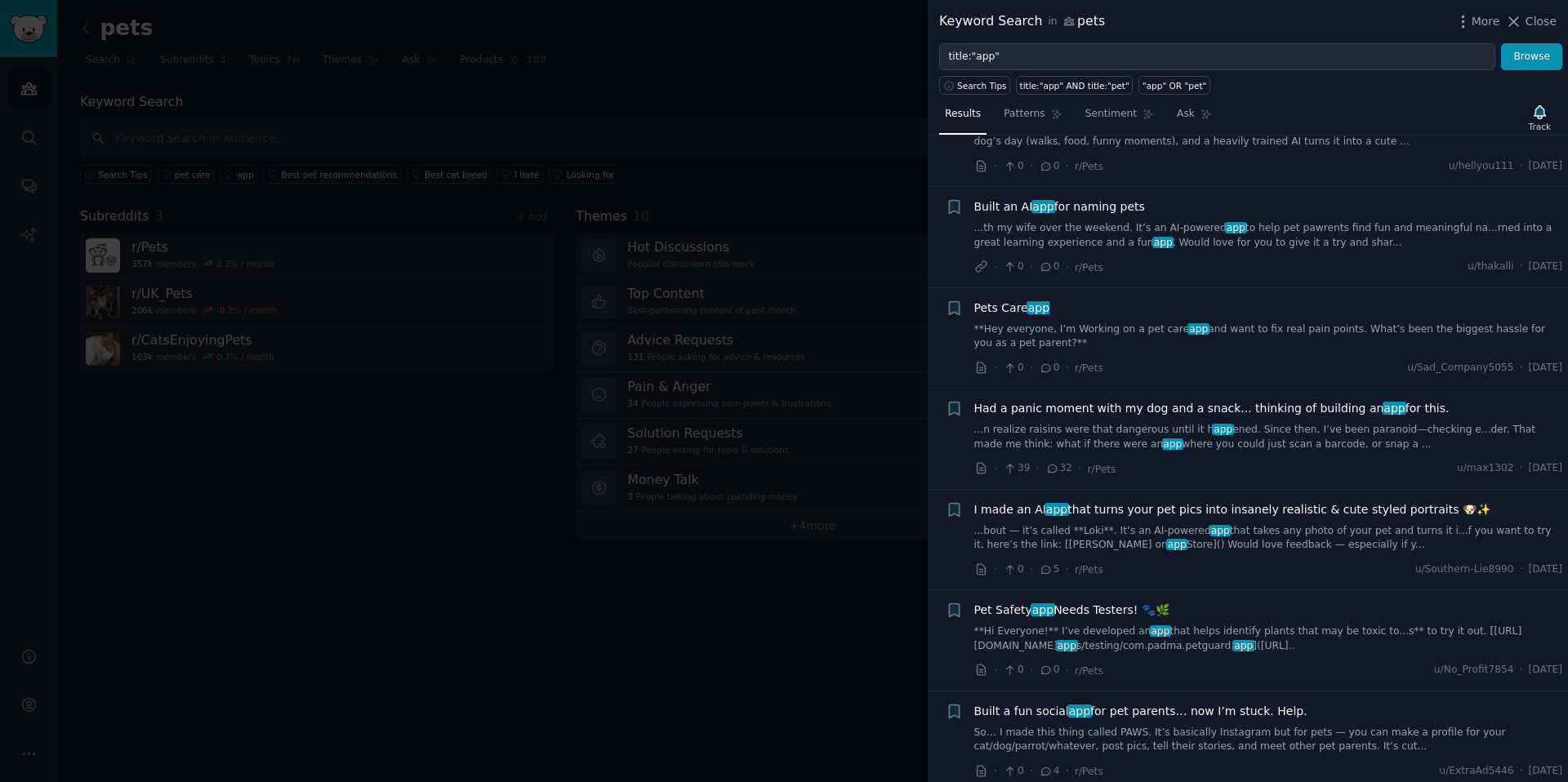
scroll to position [517, 0]
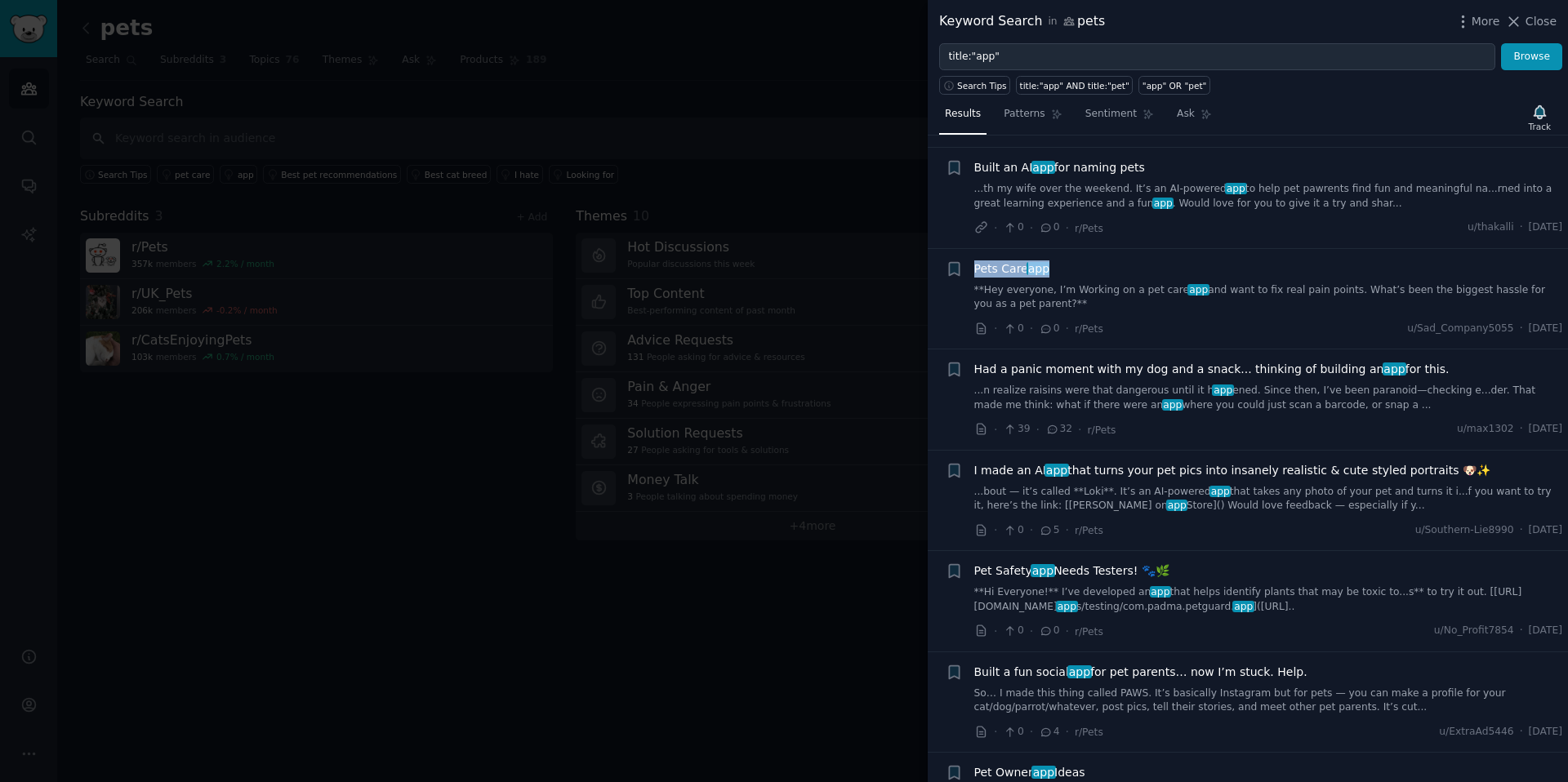
click at [1031, 271] on span "app" at bounding box center [1038, 268] width 24 height 13
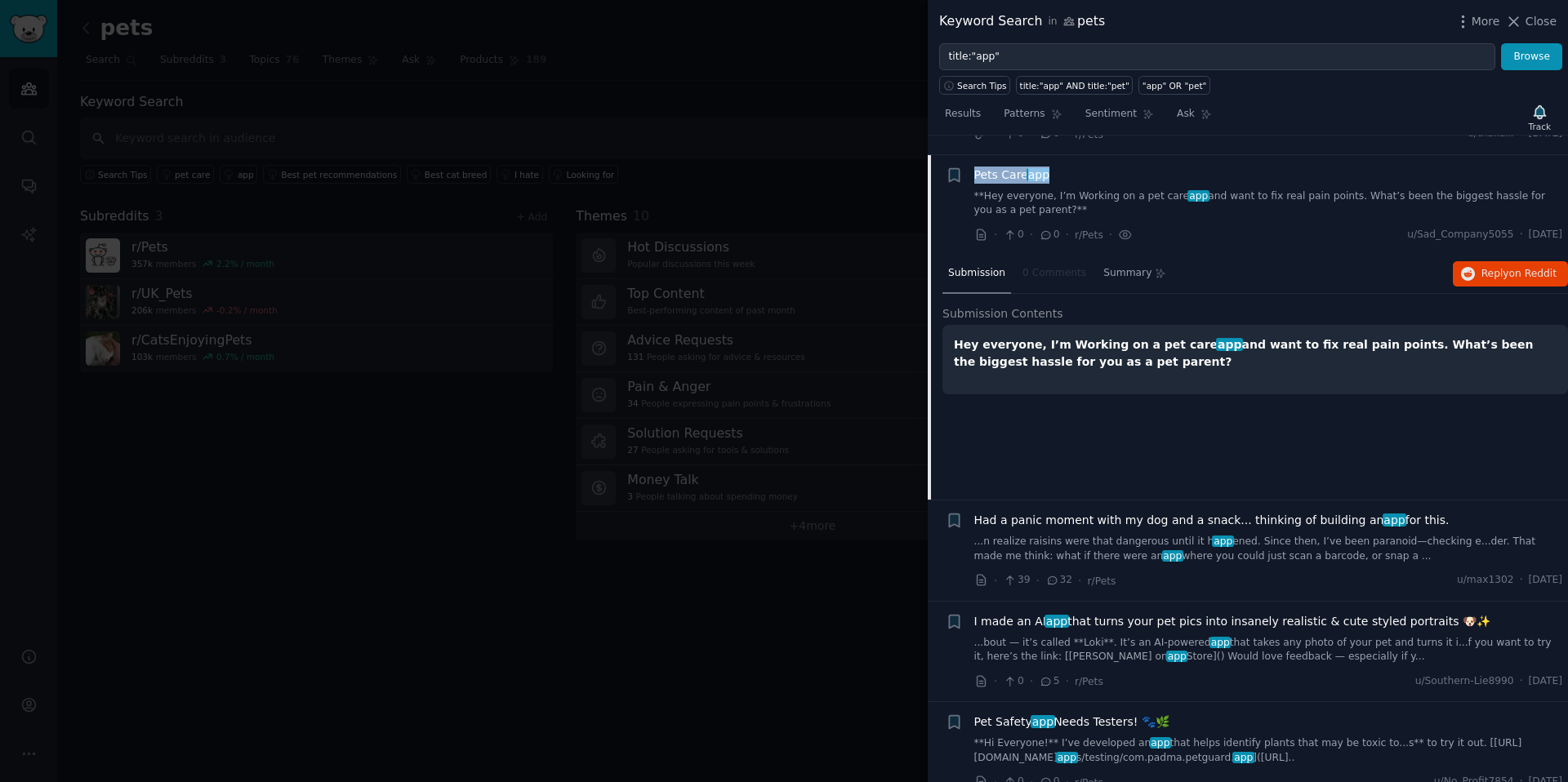
scroll to position [631, 0]
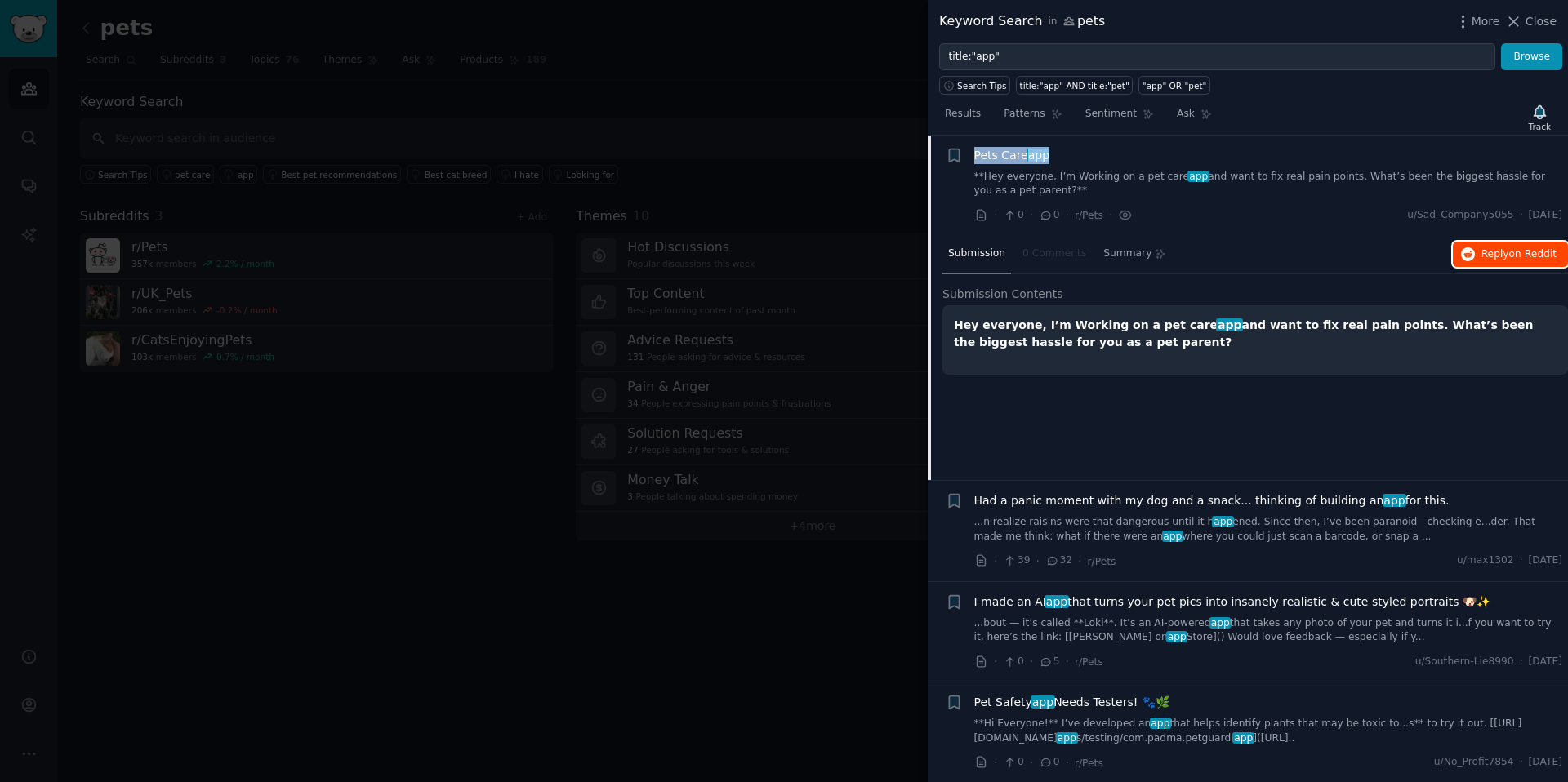
click at [1469, 253] on icon "button" at bounding box center [1467, 254] width 15 height 15
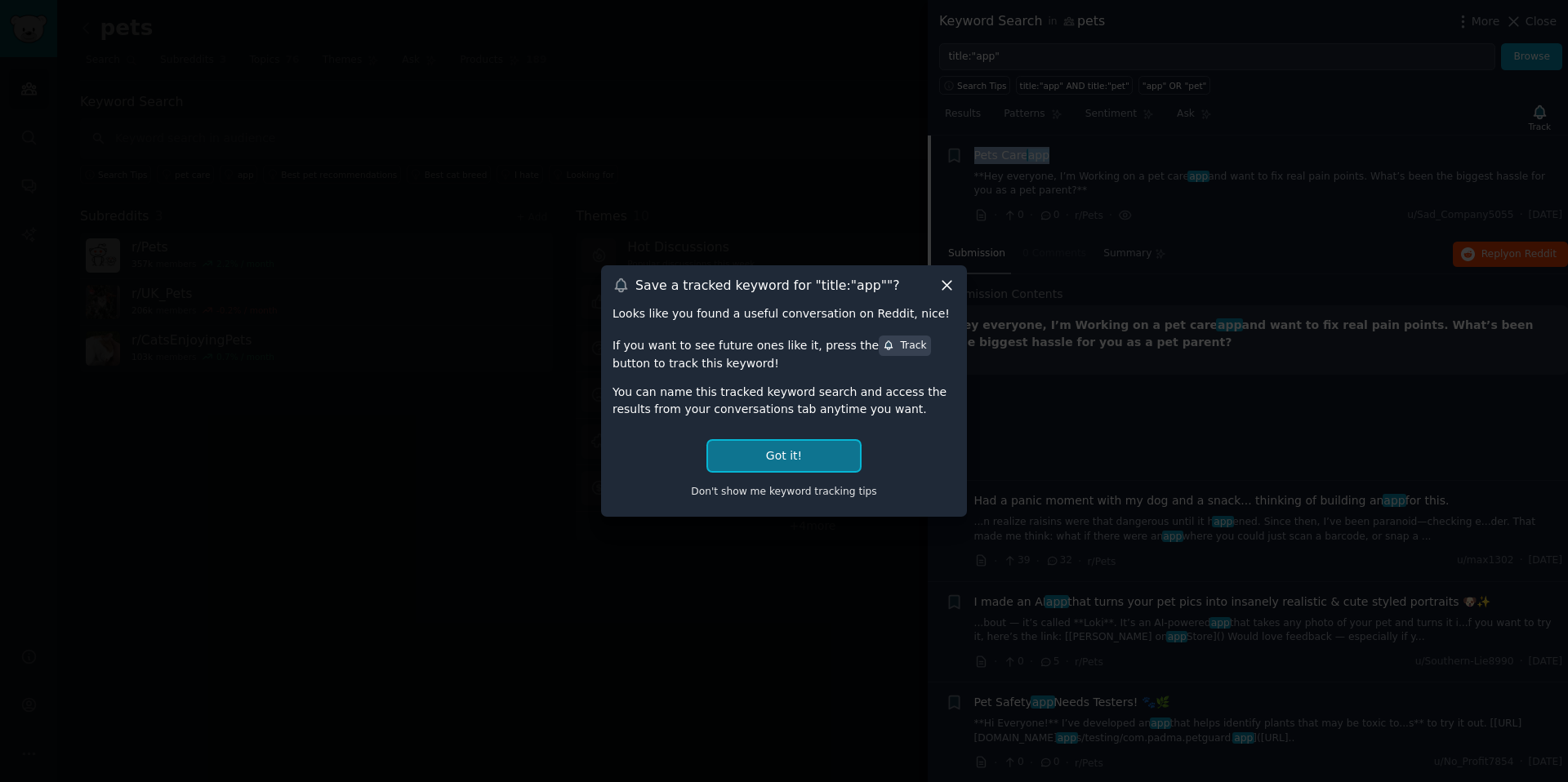
click at [800, 456] on button "Got it!" at bounding box center [784, 455] width 152 height 31
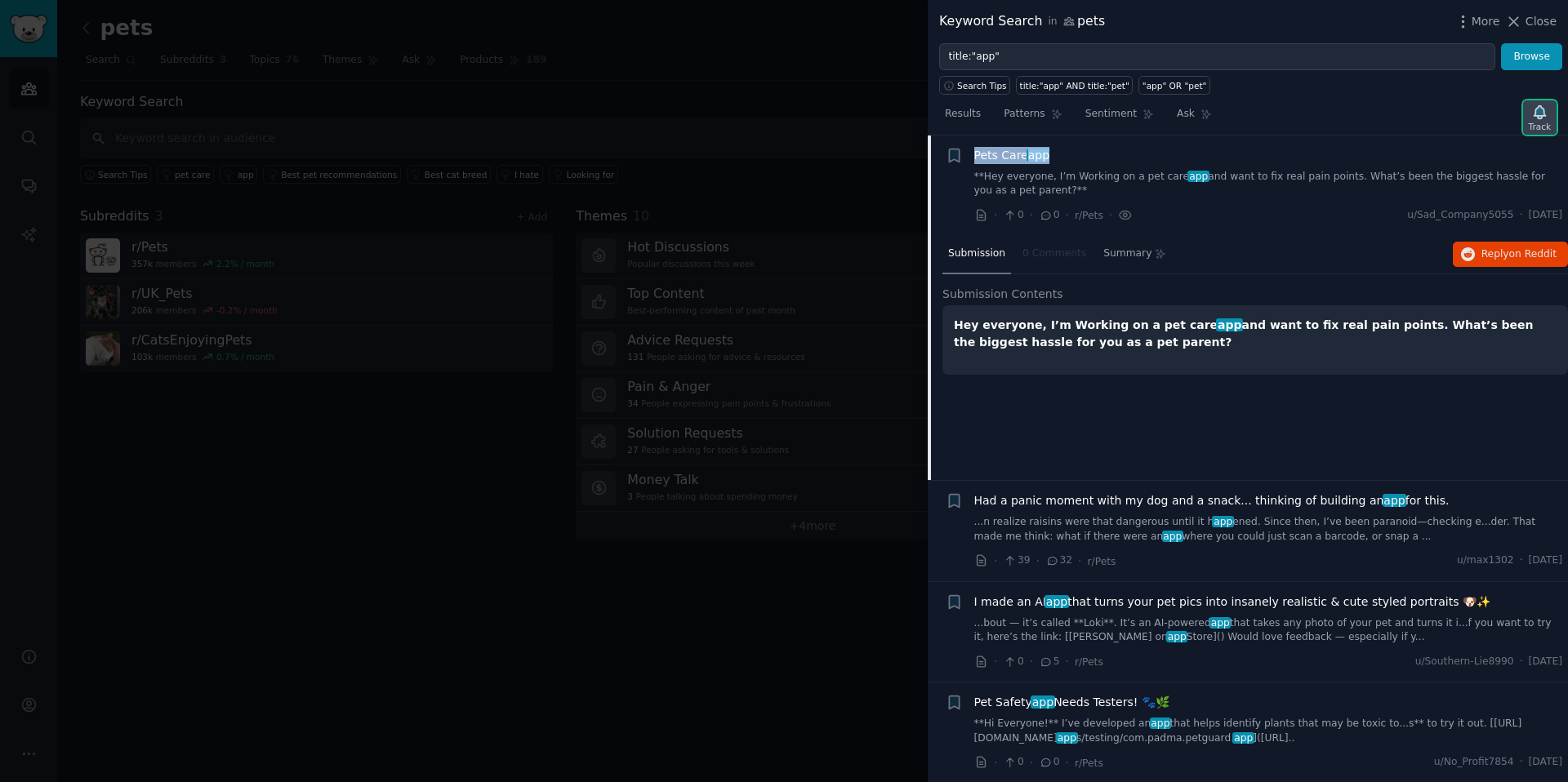
click at [1543, 111] on icon "button" at bounding box center [1538, 112] width 11 height 13
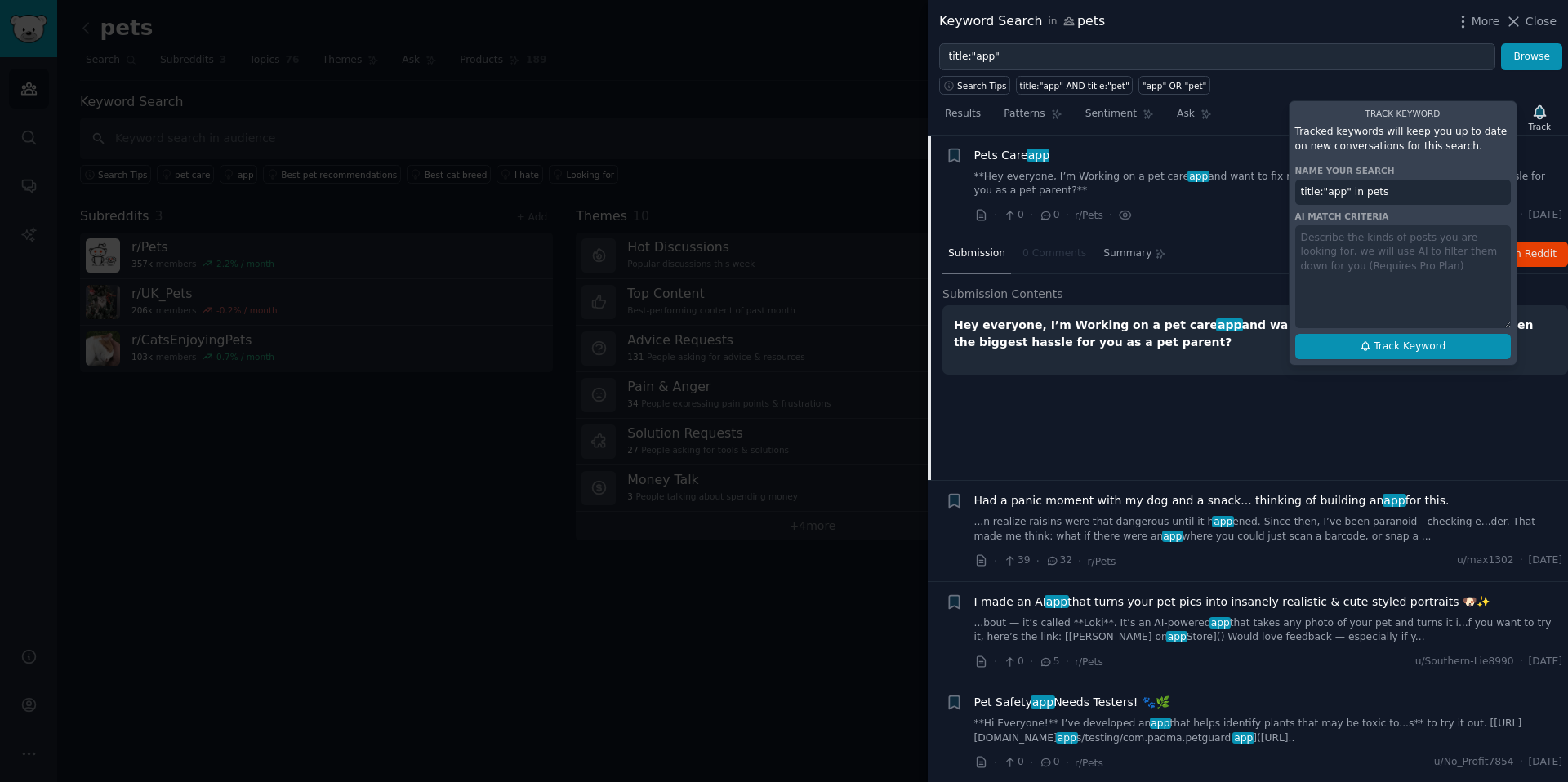
click at [1375, 342] on span "Track Keyword" at bounding box center [1409, 347] width 72 height 15
type input "title:"app" in pets"
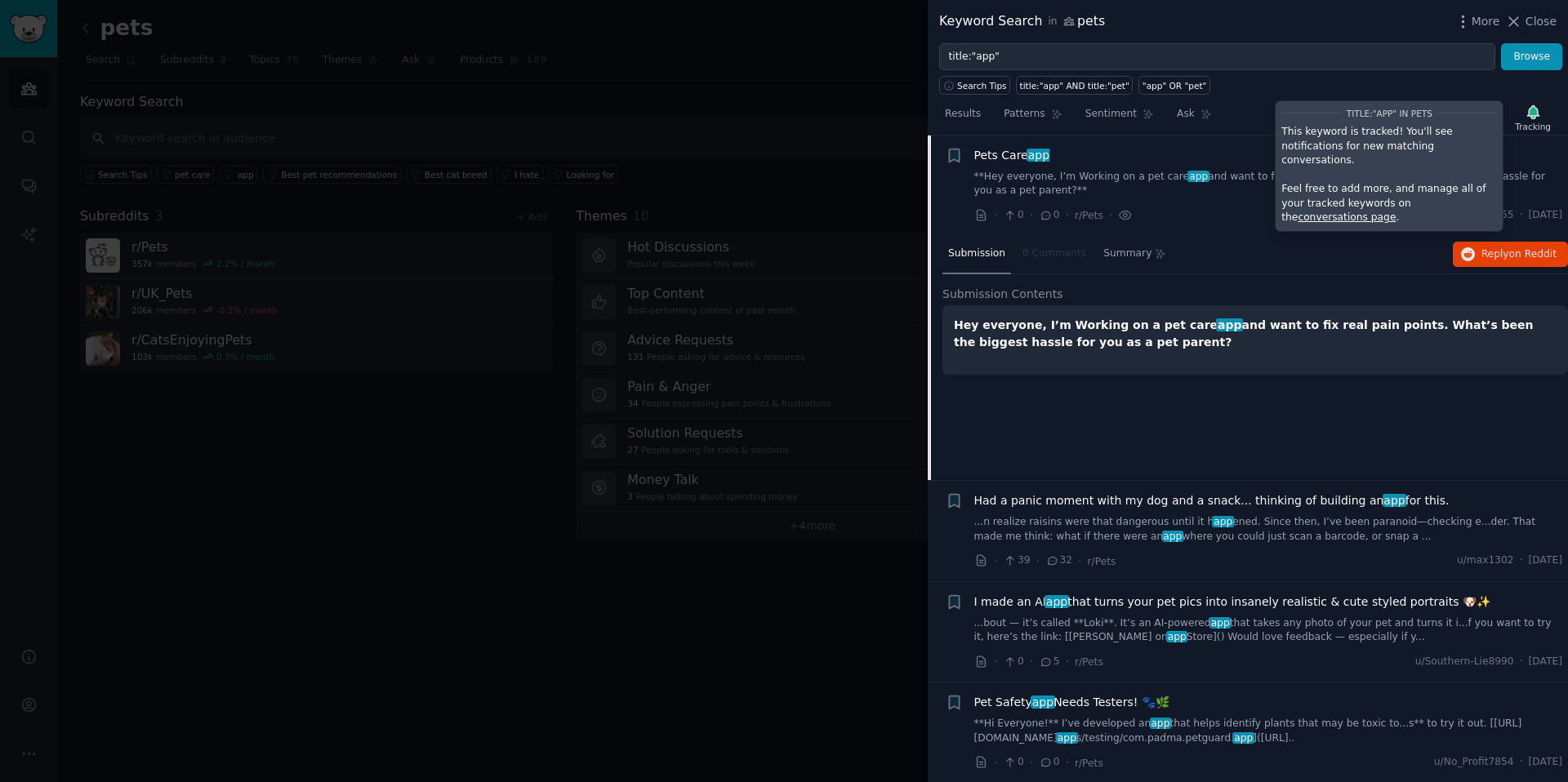
click at [887, 363] on div at bounding box center [784, 391] width 1568 height 782
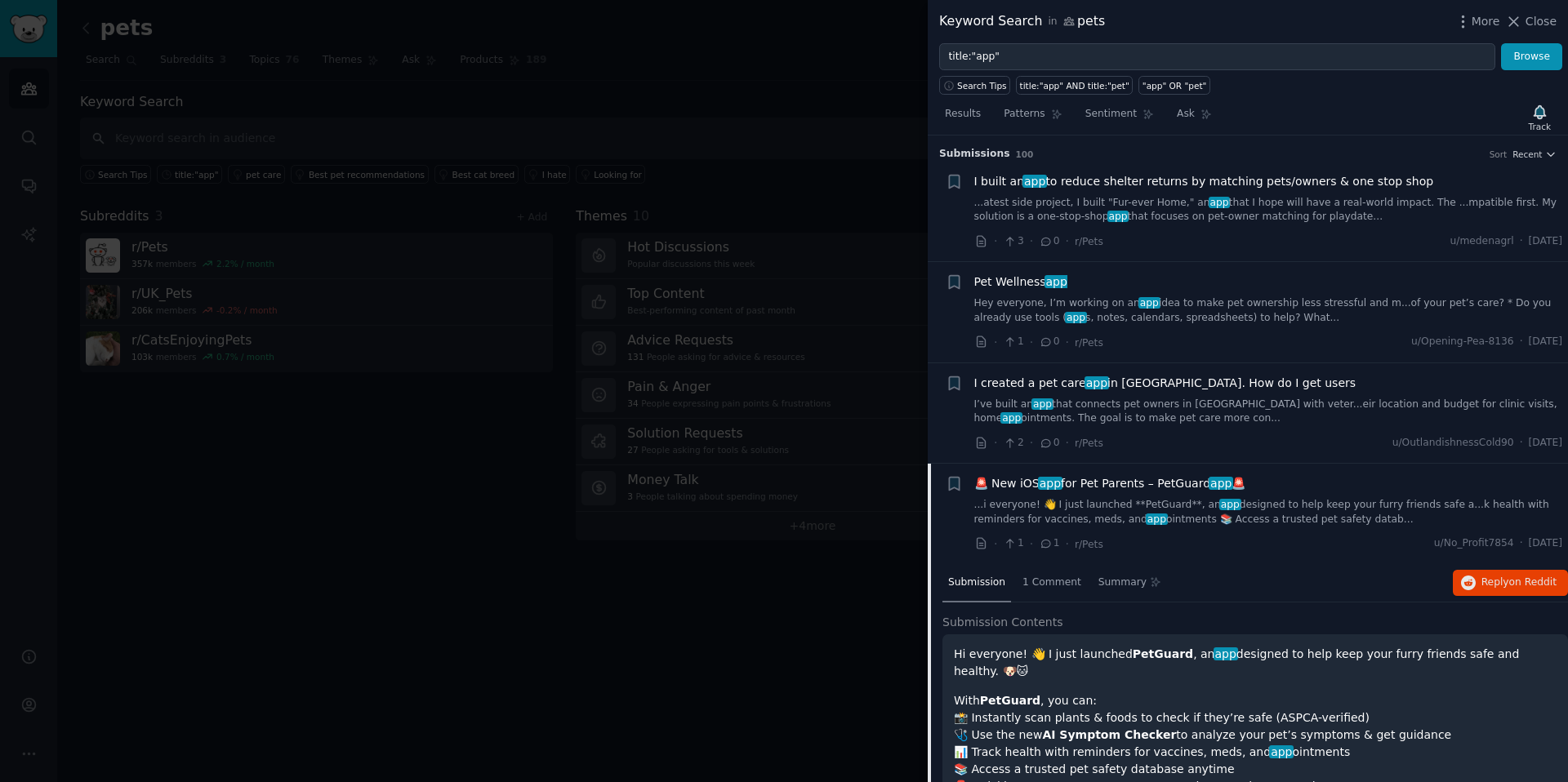
click at [833, 55] on div at bounding box center [784, 391] width 1568 height 782
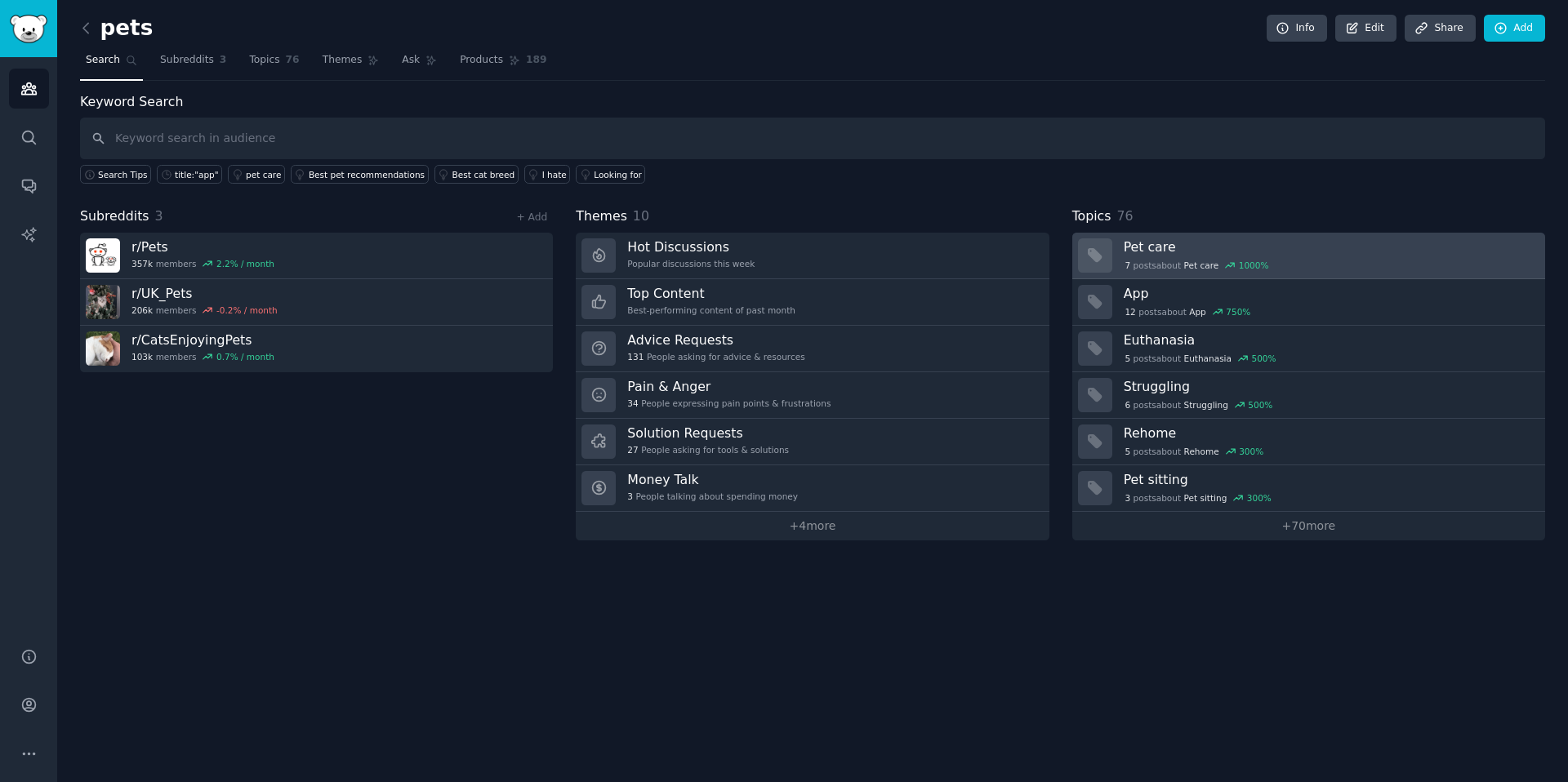
click at [1147, 251] on h3 "Pet care" at bounding box center [1328, 247] width 410 height 17
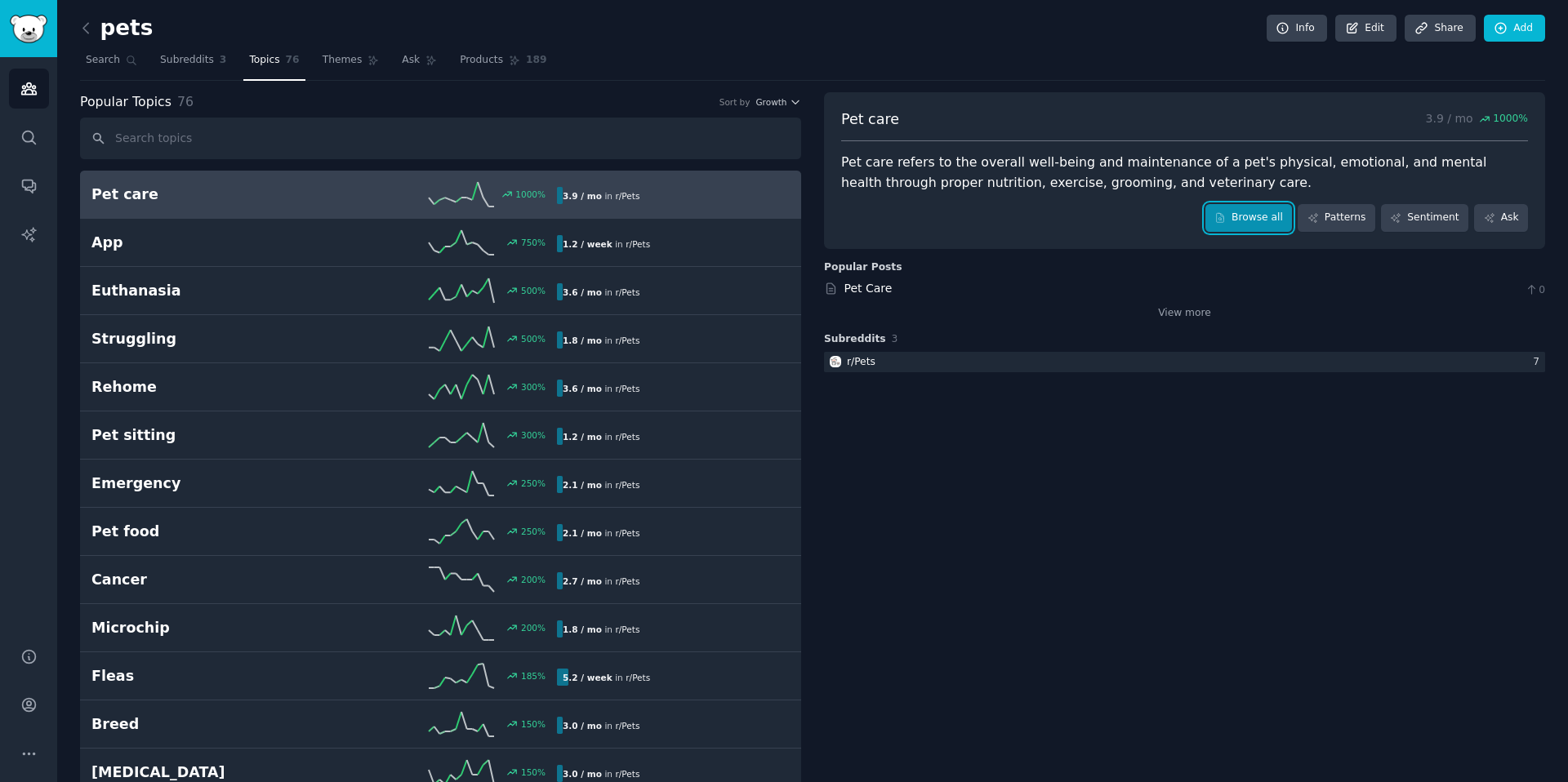
click at [1246, 220] on link "Browse all" at bounding box center [1249, 218] width 87 height 28
